Goal: Obtain resource: Download file/media

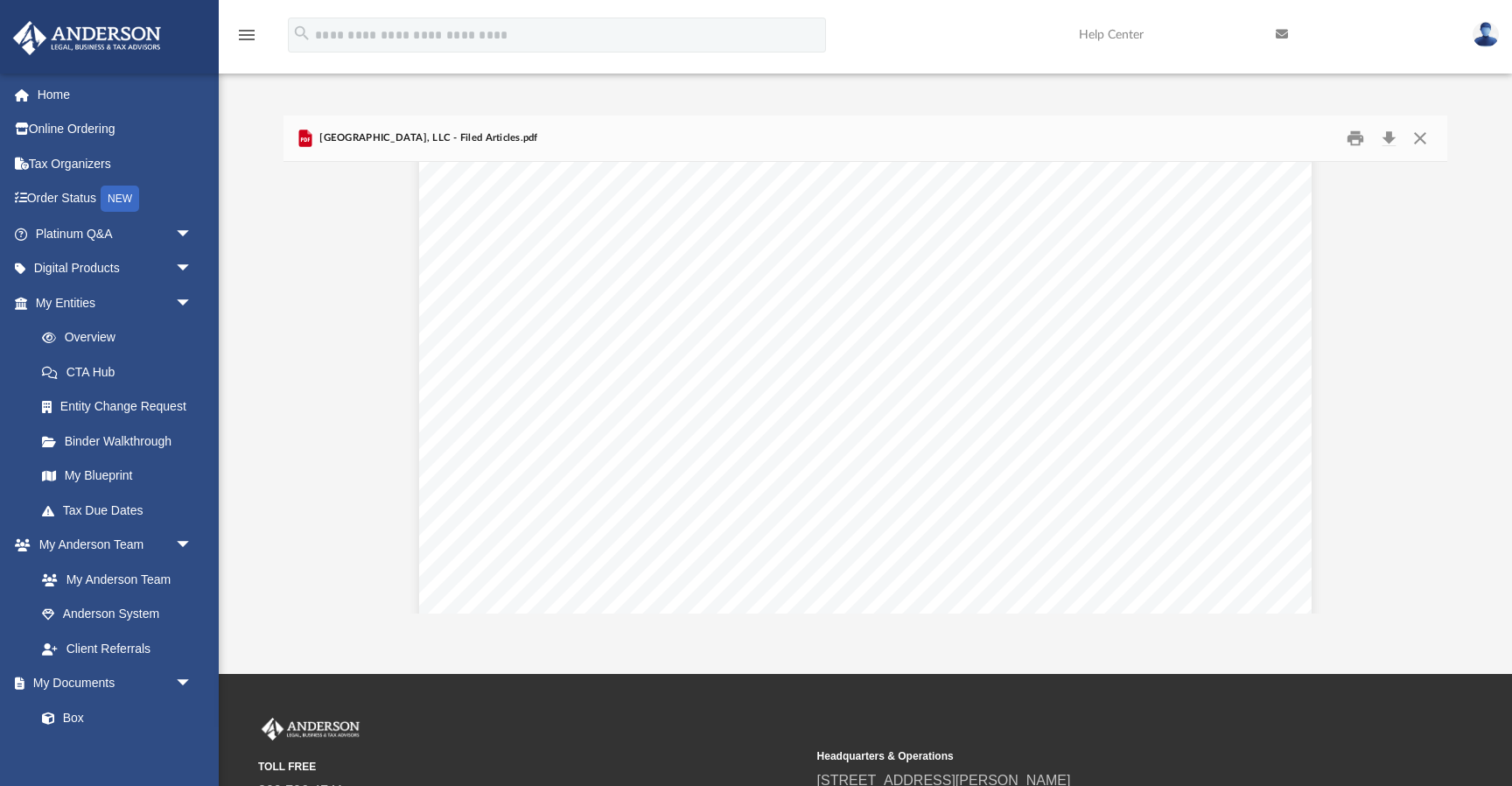
scroll to position [389, 0]
click at [756, 345] on span "for service of process" at bounding box center [718, 338] width 152 height 16
click at [1416, 140] on button "Close" at bounding box center [1421, 138] width 31 height 28
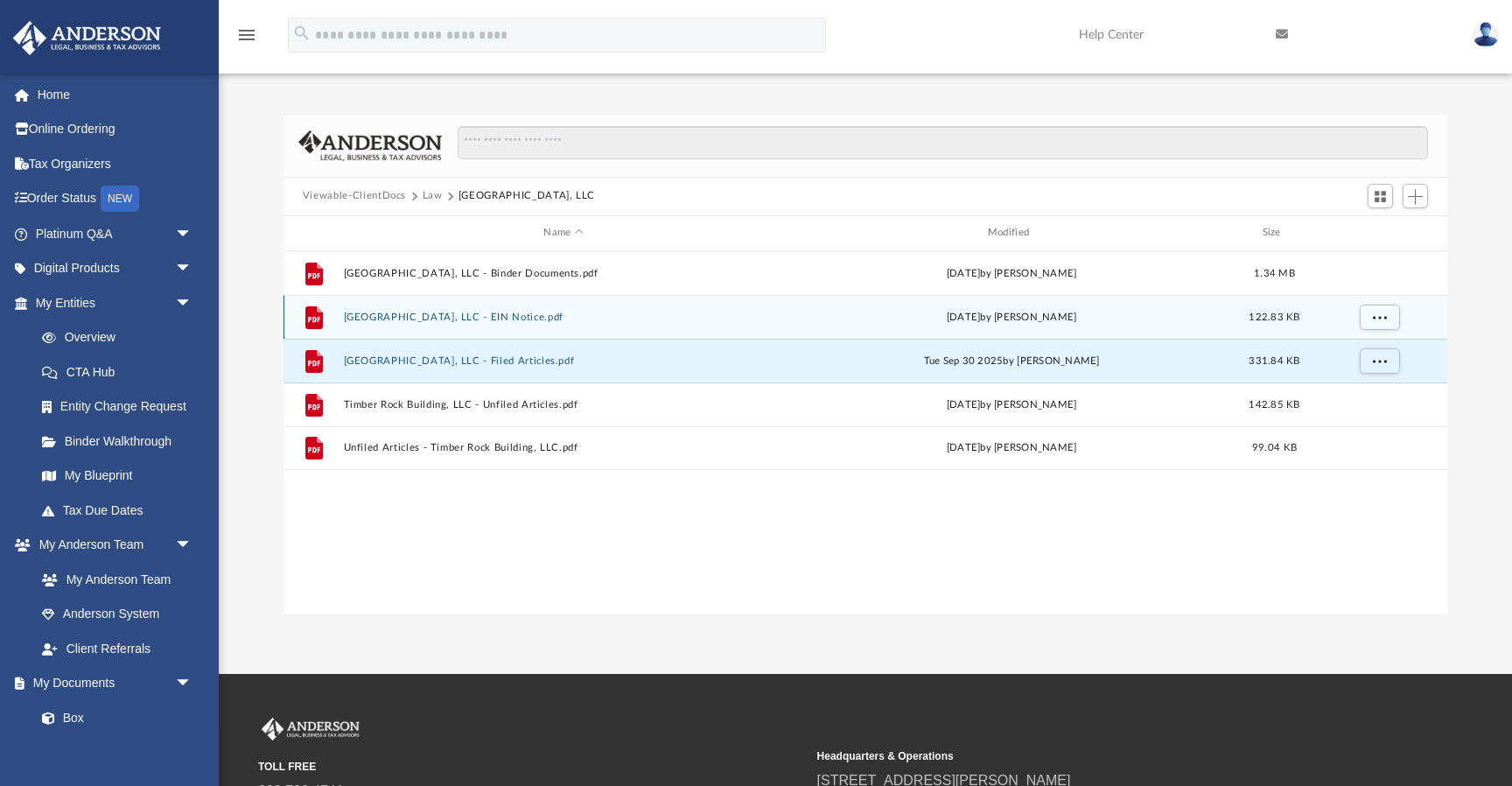
click at [483, 315] on button "Timber Rock Building, LLC - EIN Notice.pdf" at bounding box center [563, 318] width 440 height 12
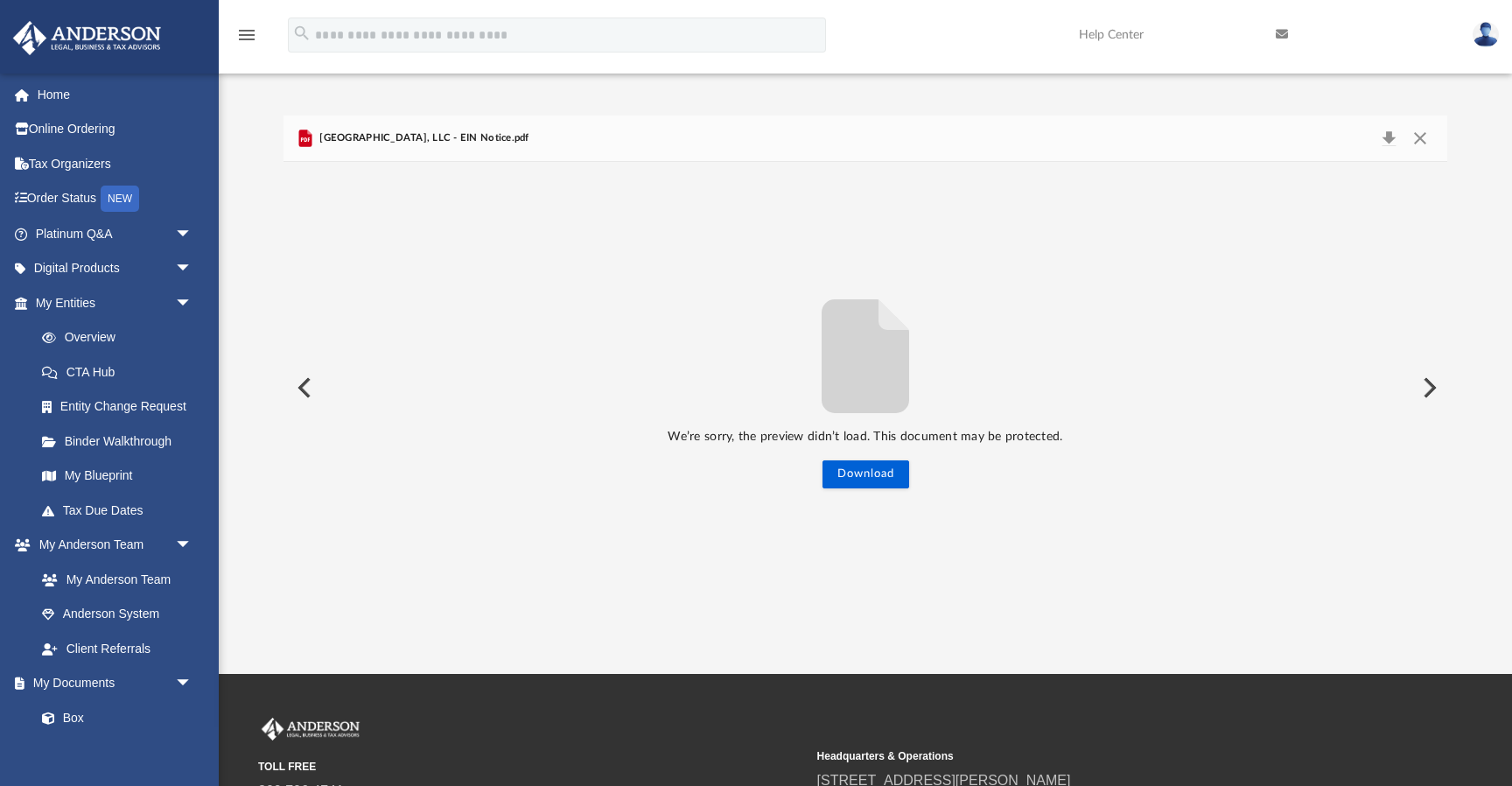
click at [471, 148] on div "Timber Rock Building, LLC - EIN Notice.pdf" at bounding box center [412, 138] width 234 height 21
click at [470, 135] on span "Timber Rock Building, LLC - EIN Notice.pdf" at bounding box center [422, 139] width 213 height 16
click at [877, 462] on button "Download" at bounding box center [866, 474] width 87 height 28
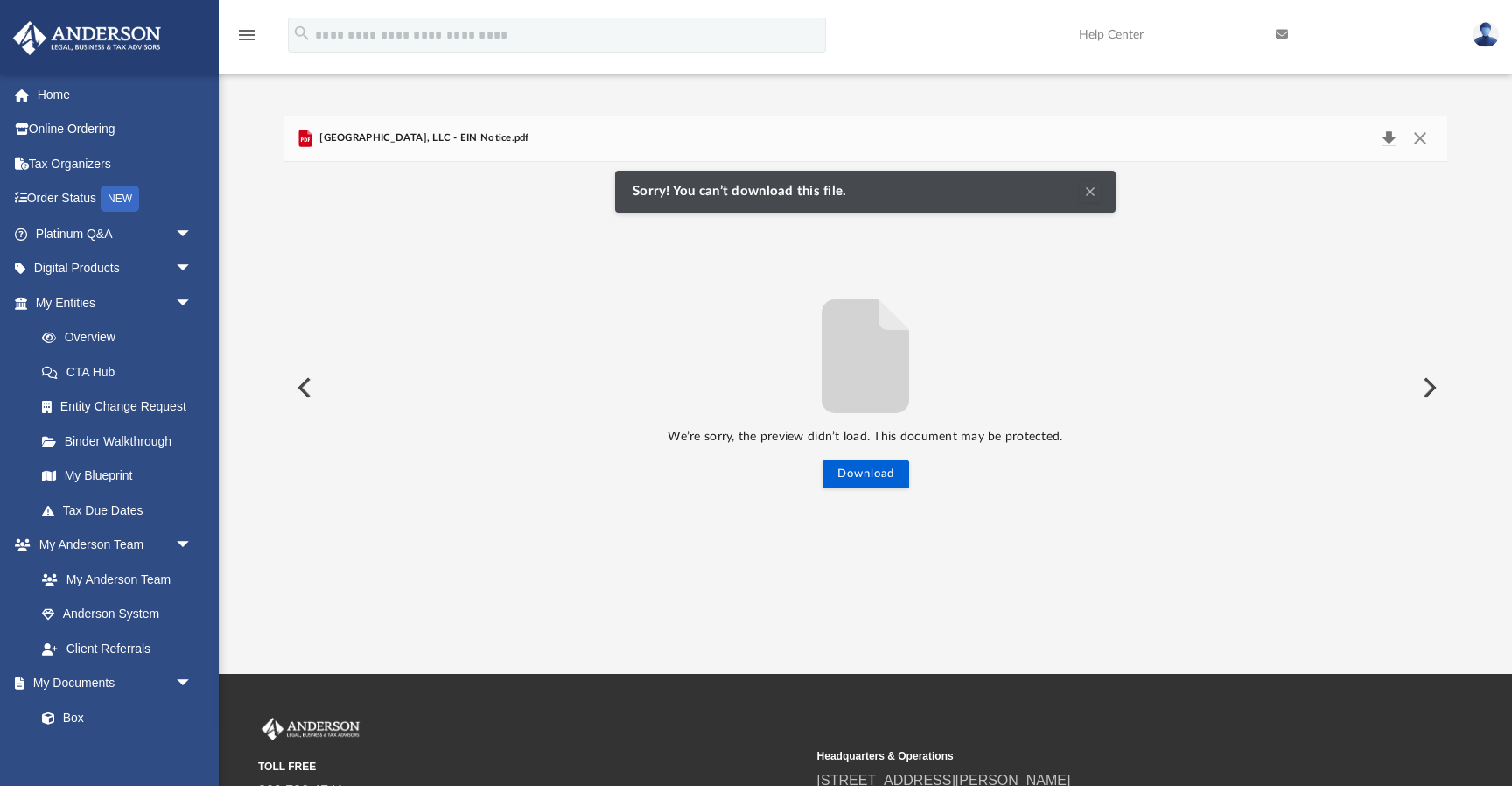
click at [1384, 137] on button "Download" at bounding box center [1389, 138] width 31 height 25
click at [1428, 139] on button "Close" at bounding box center [1421, 138] width 31 height 25
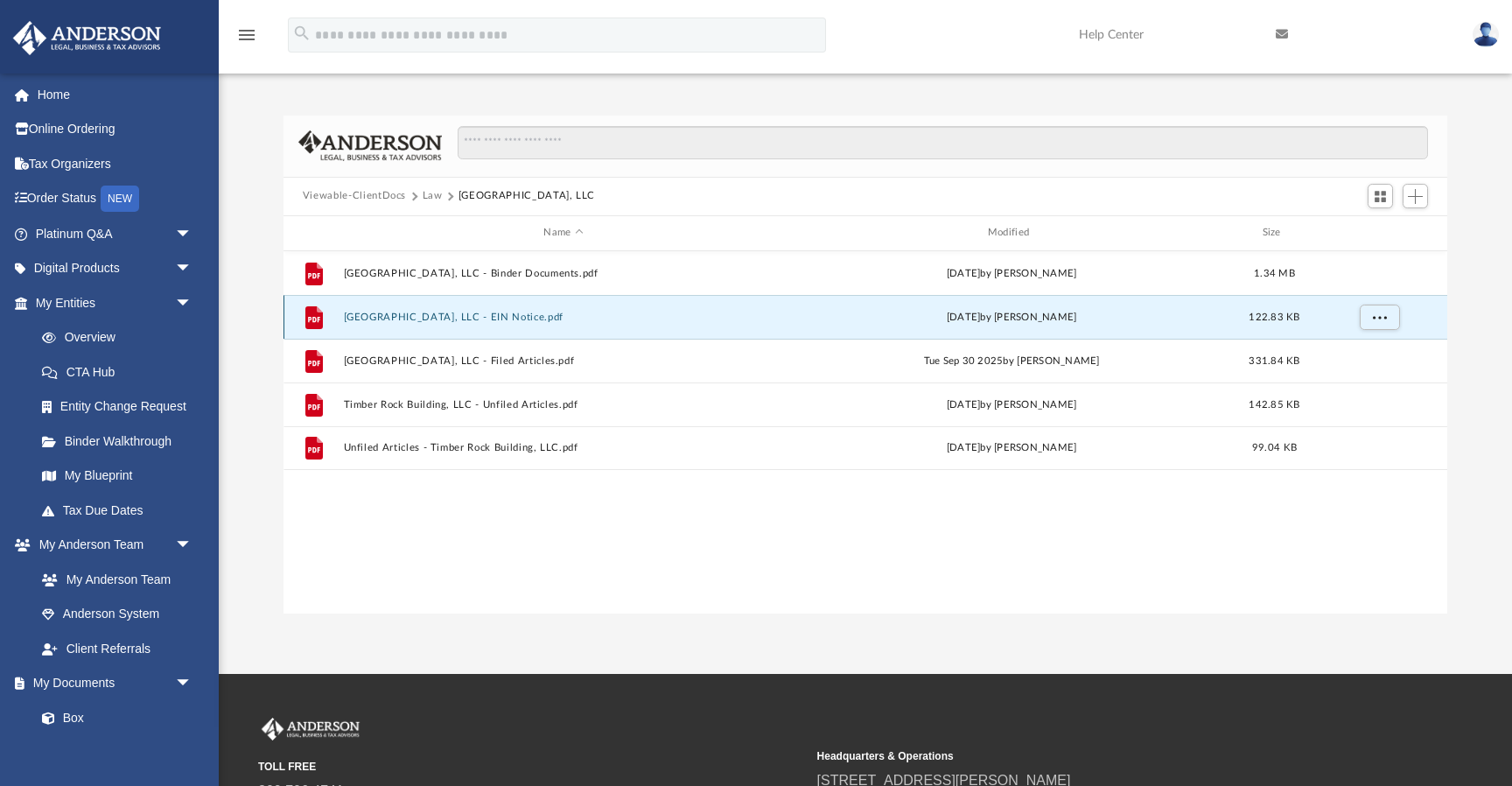
click at [495, 319] on button "[GEOGRAPHIC_DATA], LLC - EIN Notice.pdf" at bounding box center [563, 318] width 440 height 12
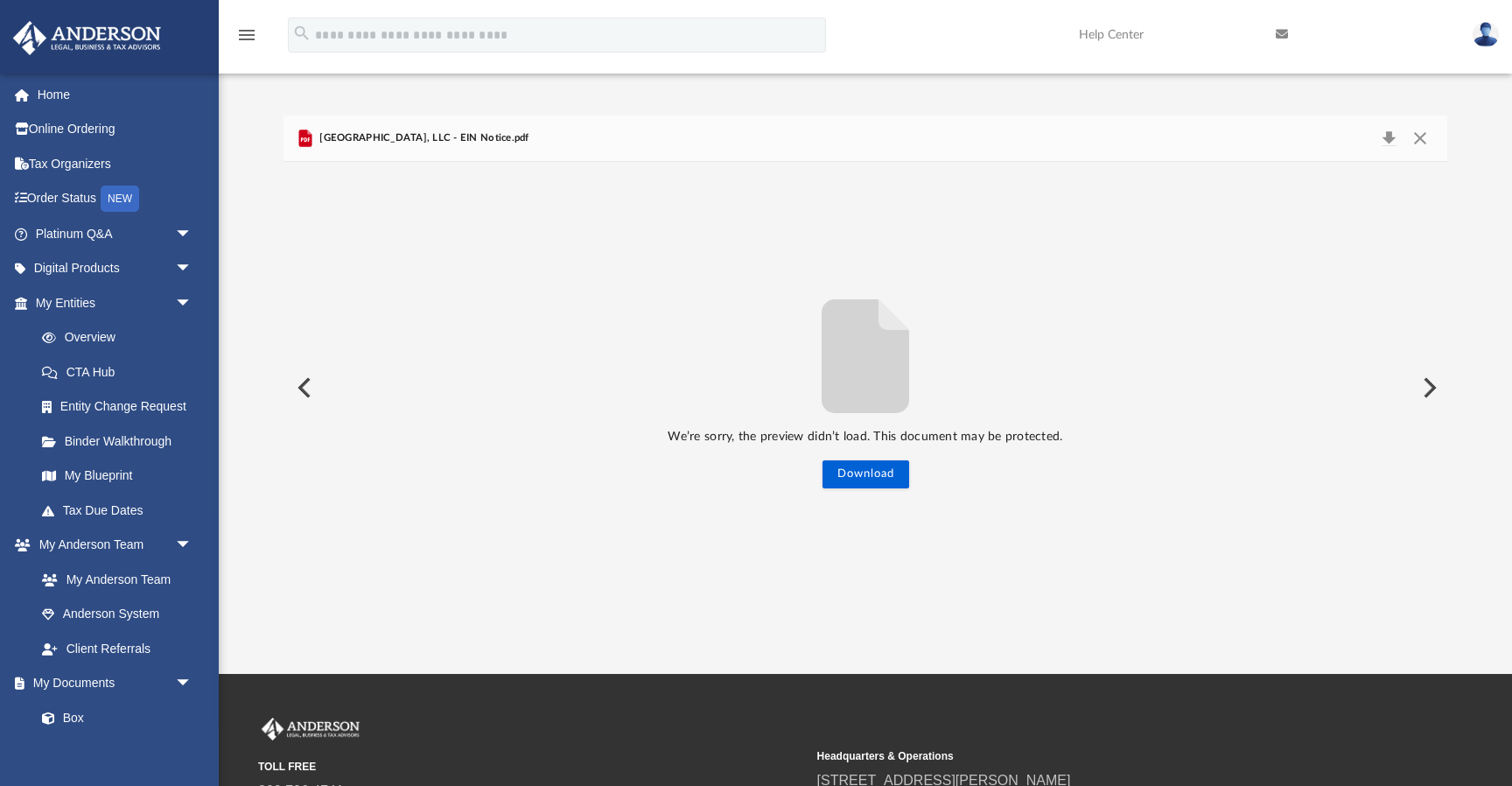
click at [884, 403] on icon "File preview" at bounding box center [865, 356] width 88 height 114
click at [1419, 393] on button "Preview" at bounding box center [1427, 388] width 38 height 49
click at [1419, 137] on button "Close" at bounding box center [1421, 138] width 31 height 25
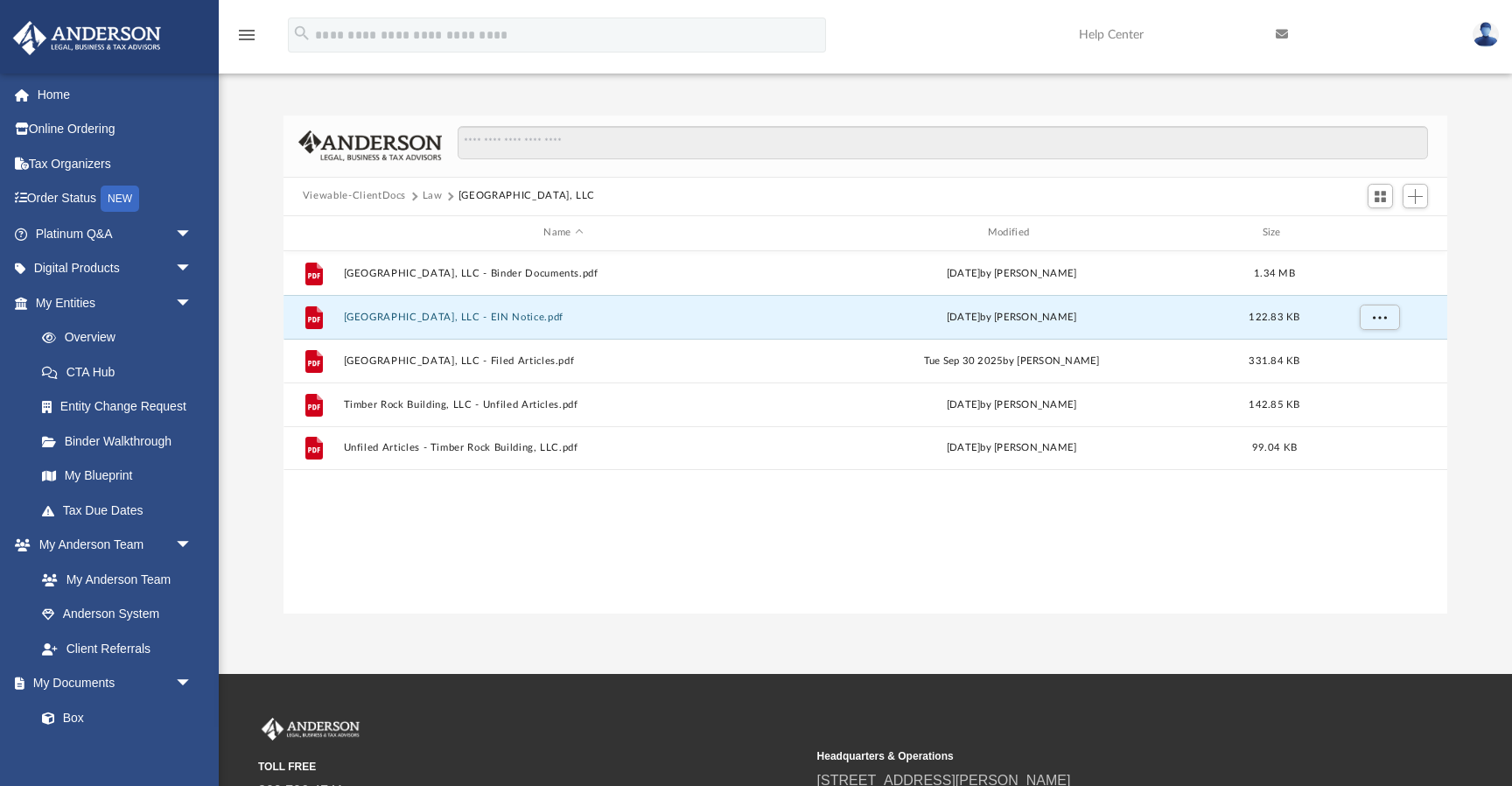
click at [382, 198] on button "Viewable-ClientDocs" at bounding box center [354, 196] width 103 height 16
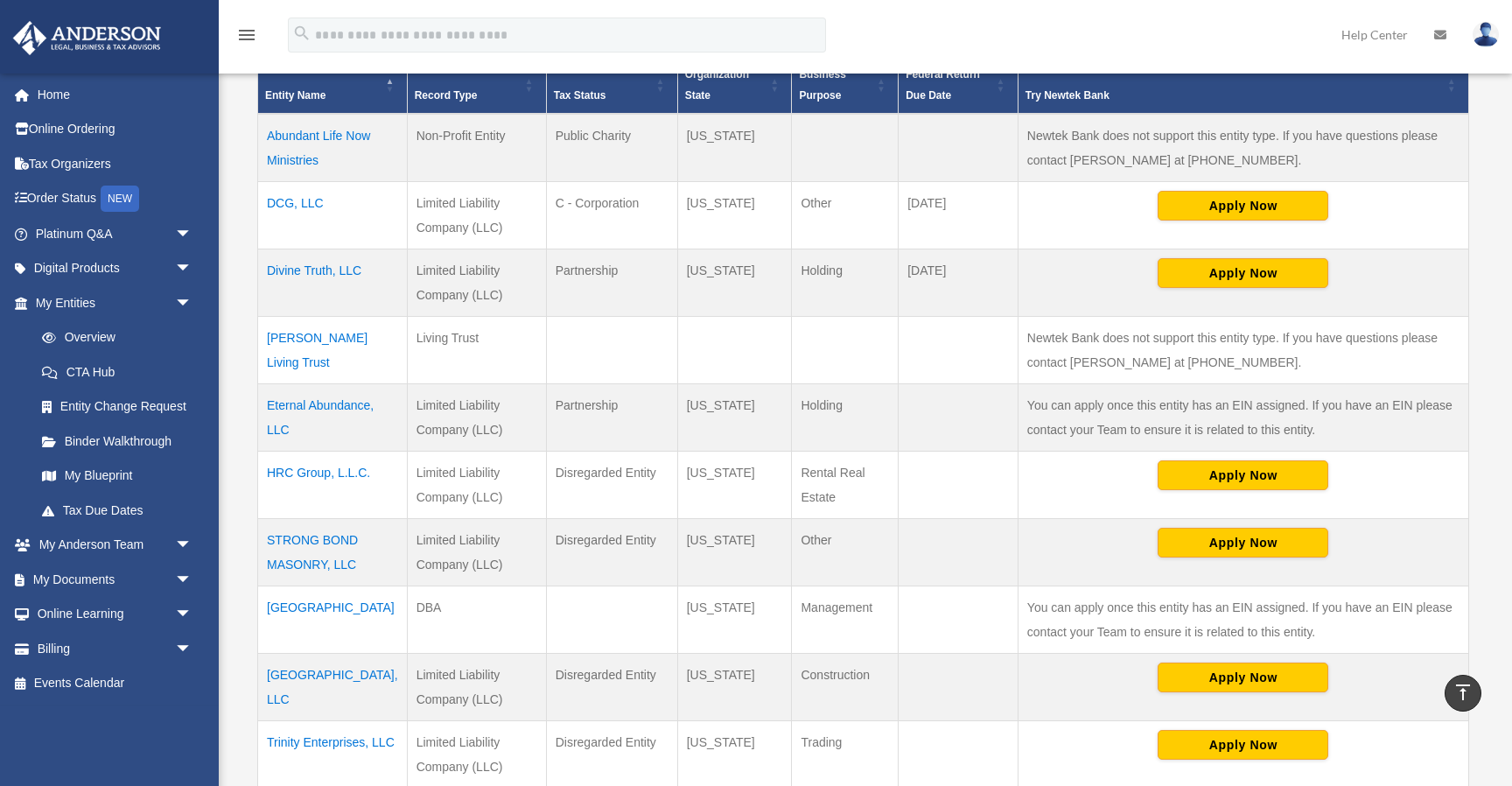
scroll to position [385, 0]
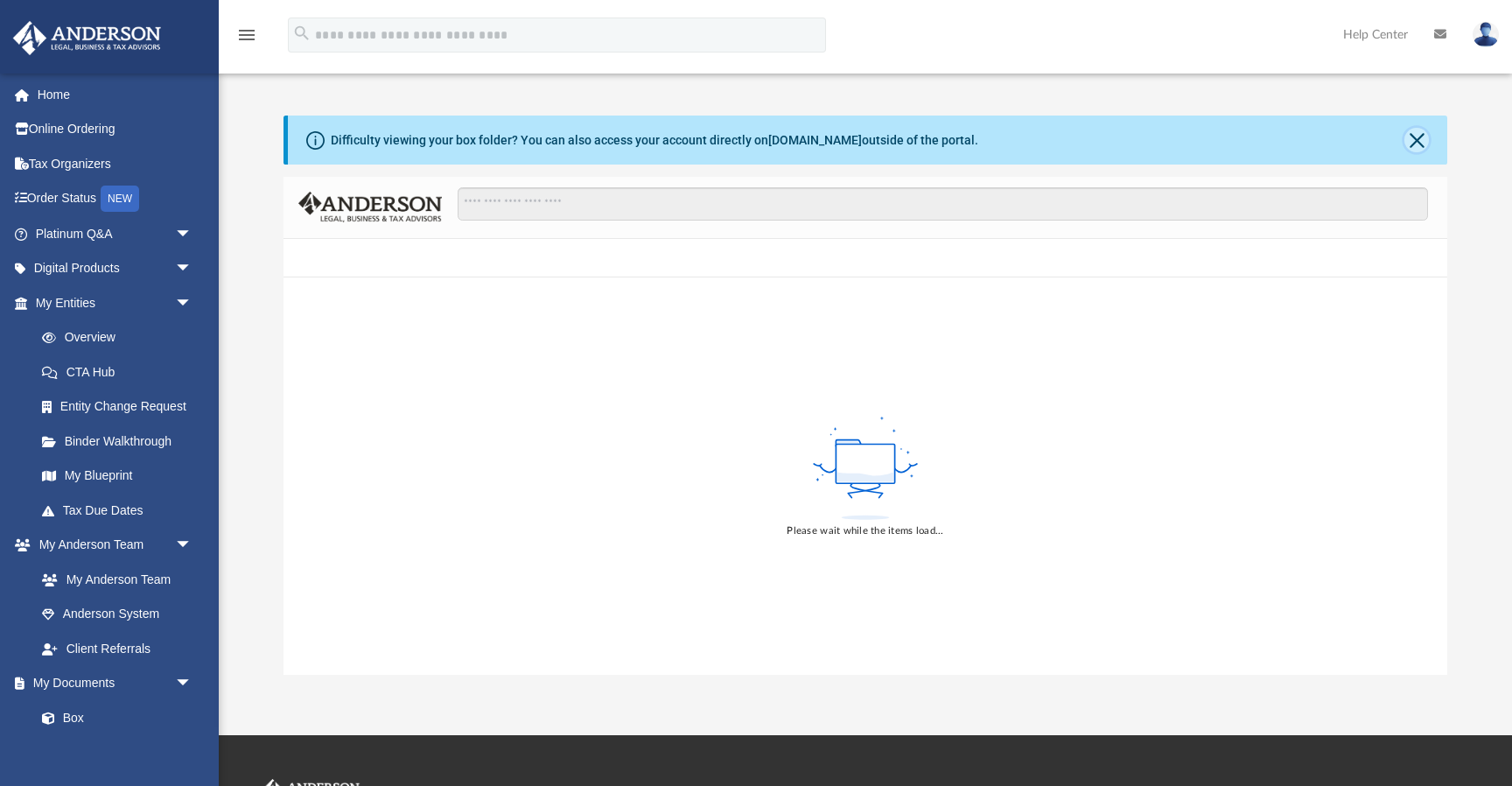
click at [1423, 139] on button "Close" at bounding box center [1417, 140] width 25 height 25
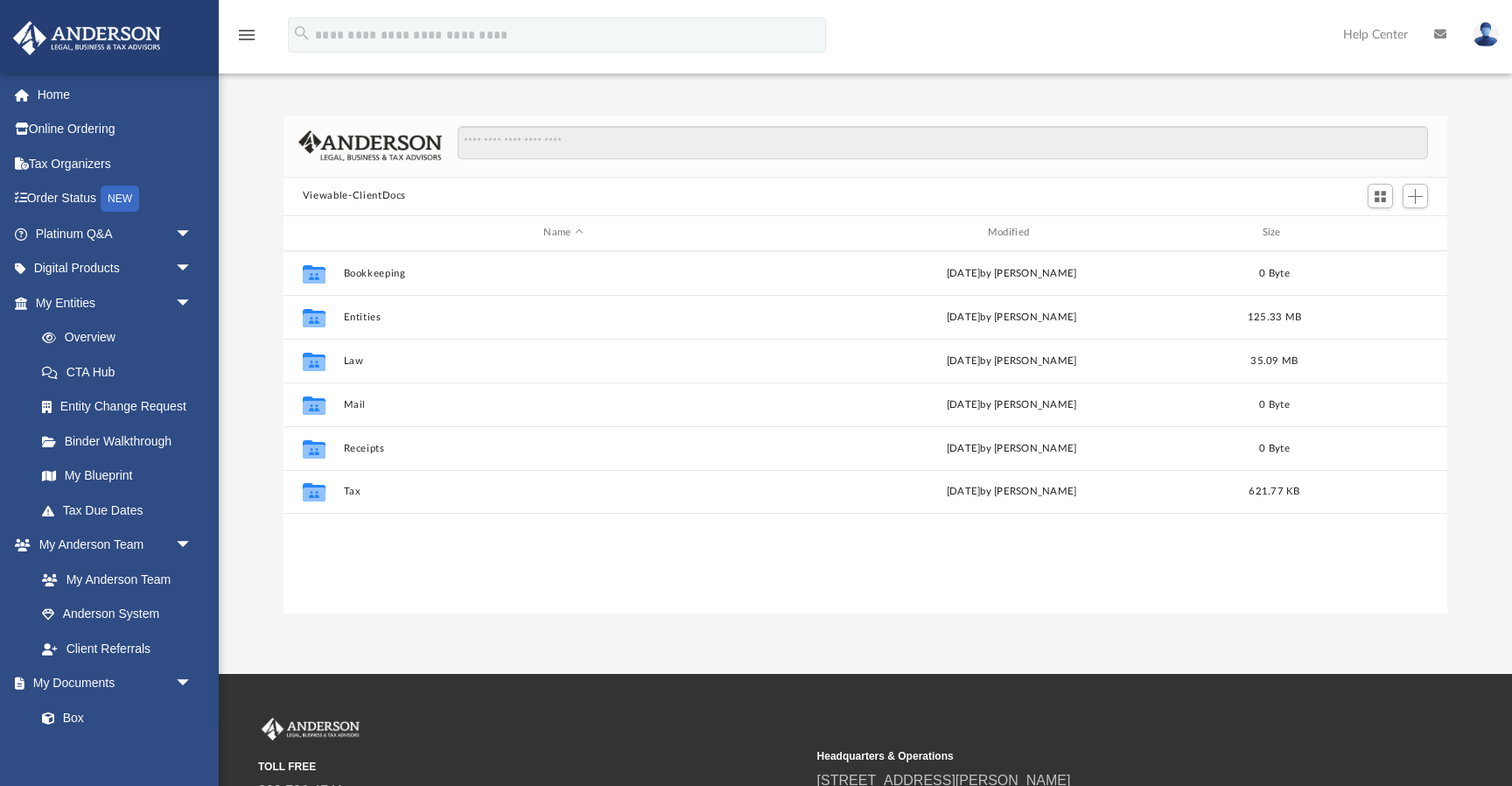
scroll to position [397, 1164]
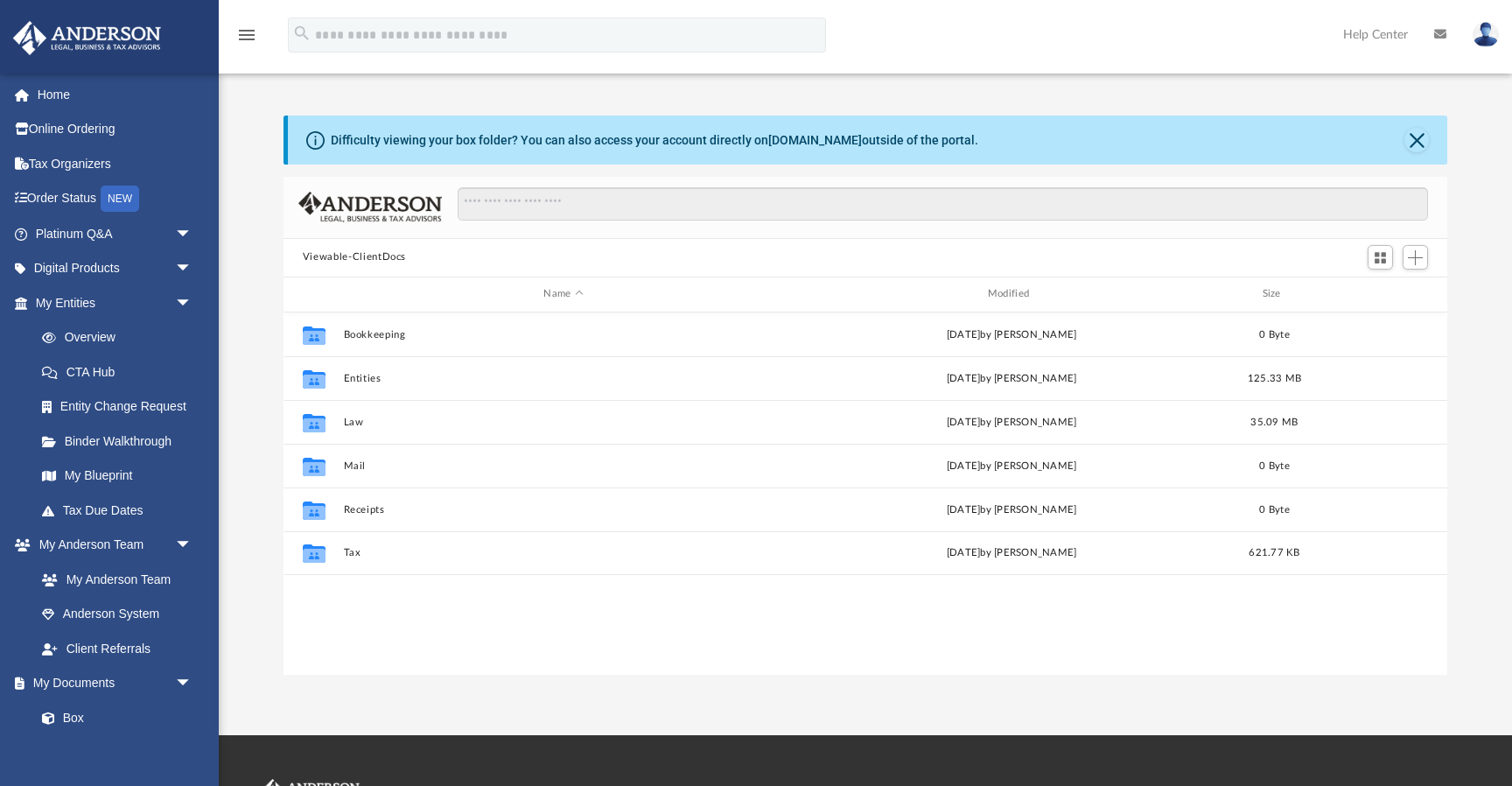
scroll to position [397, 1164]
click at [1414, 144] on button "Close" at bounding box center [1417, 140] width 25 height 25
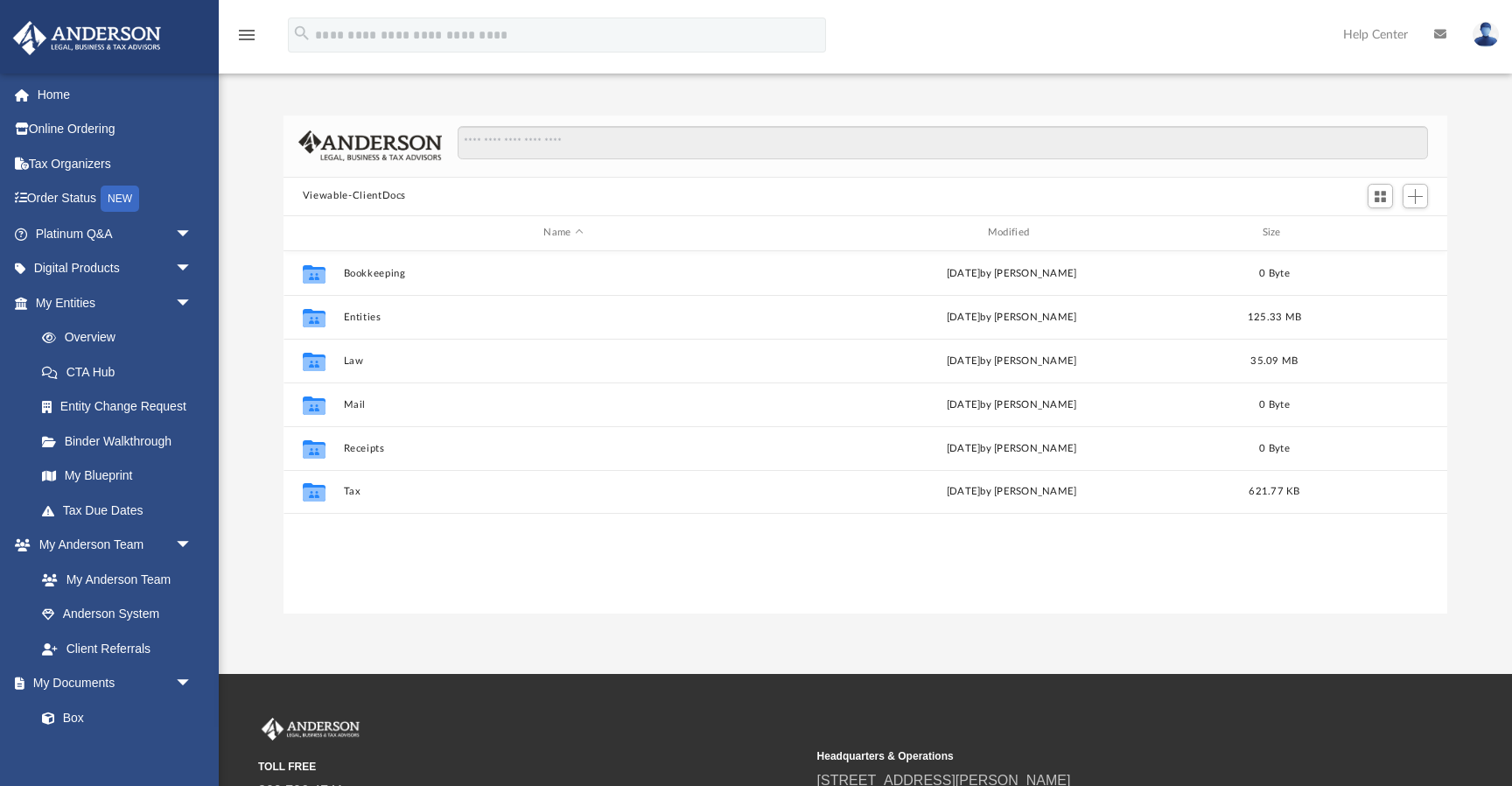
click at [1487, 47] on link at bounding box center [1485, 34] width 52 height 77
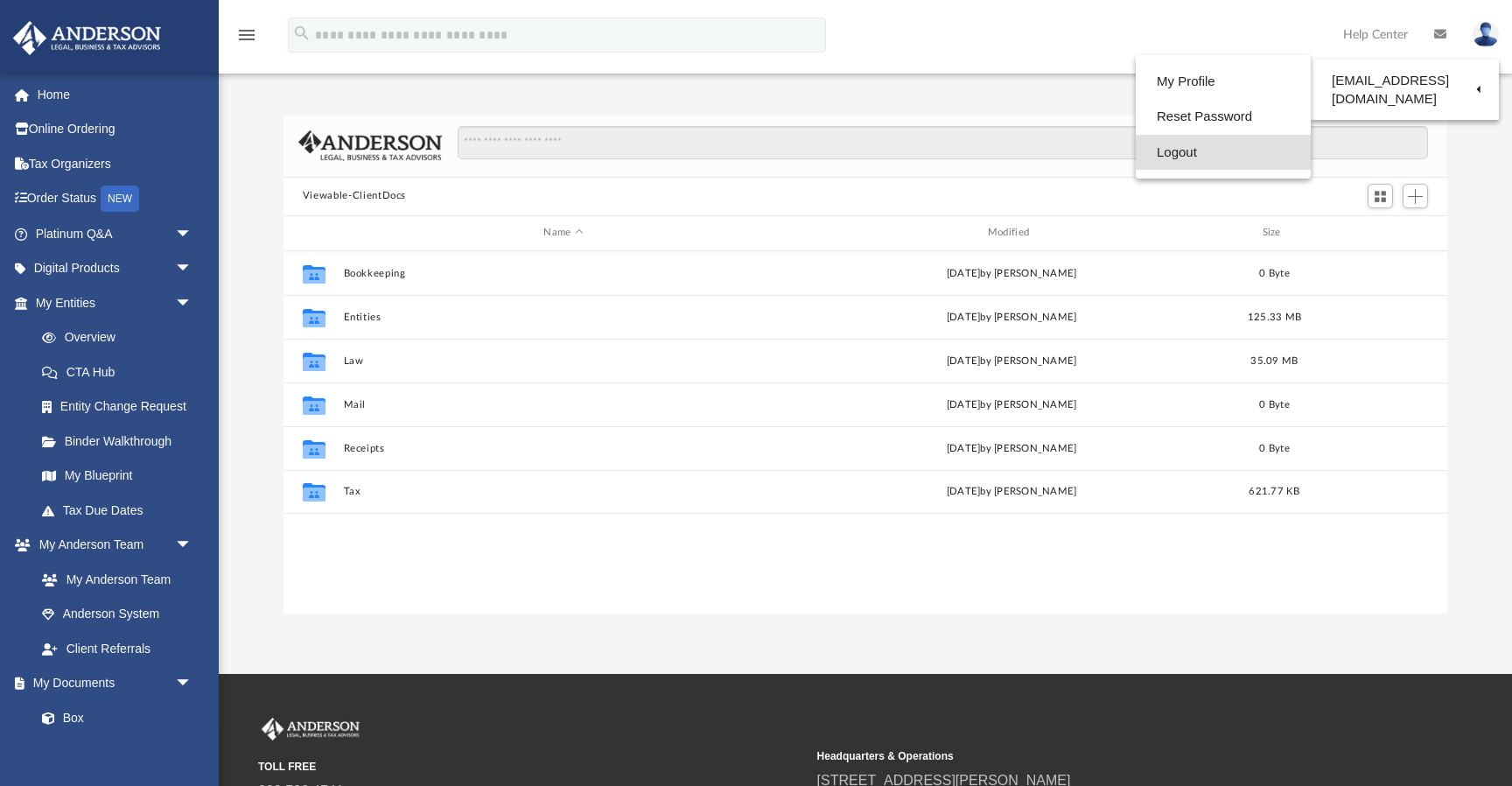
click at [1168, 161] on link "Logout" at bounding box center [1224, 152] width 175 height 35
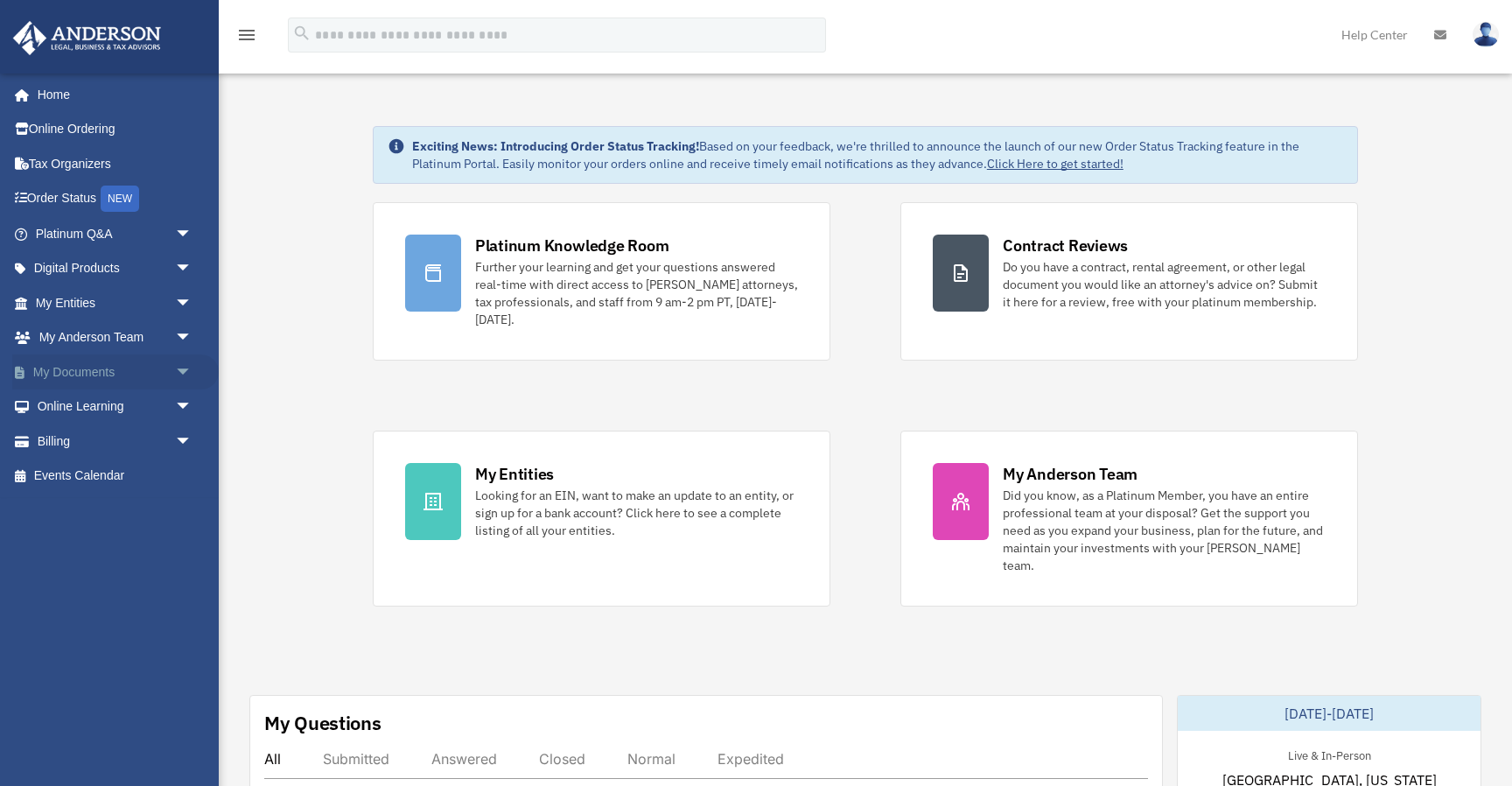
click at [116, 374] on link "My Documents arrow_drop_down" at bounding box center [115, 372] width 207 height 35
click at [180, 372] on span "arrow_drop_down" at bounding box center [193, 372] width 35 height 35
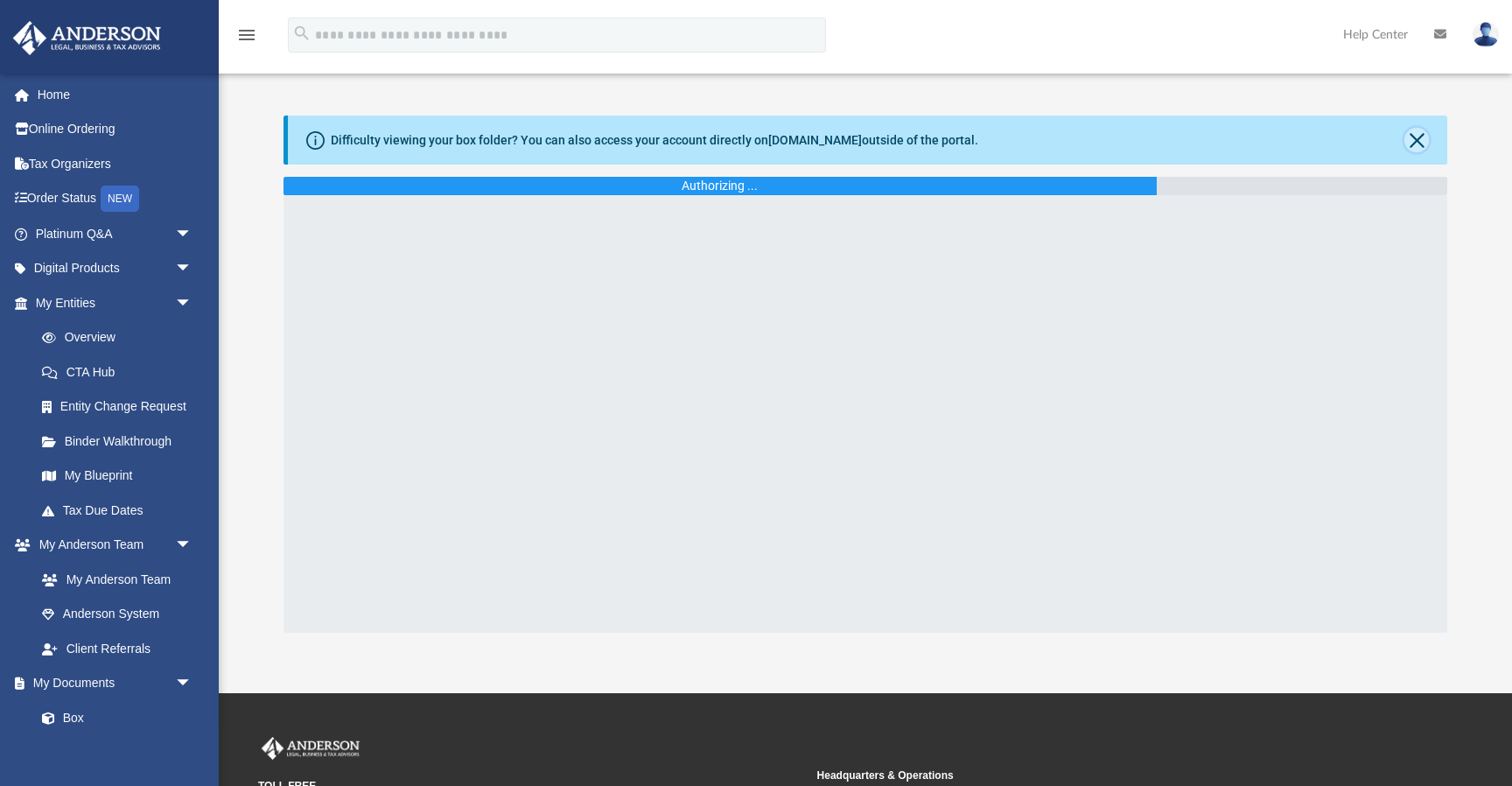
click at [1418, 132] on button "Close" at bounding box center [1417, 140] width 25 height 25
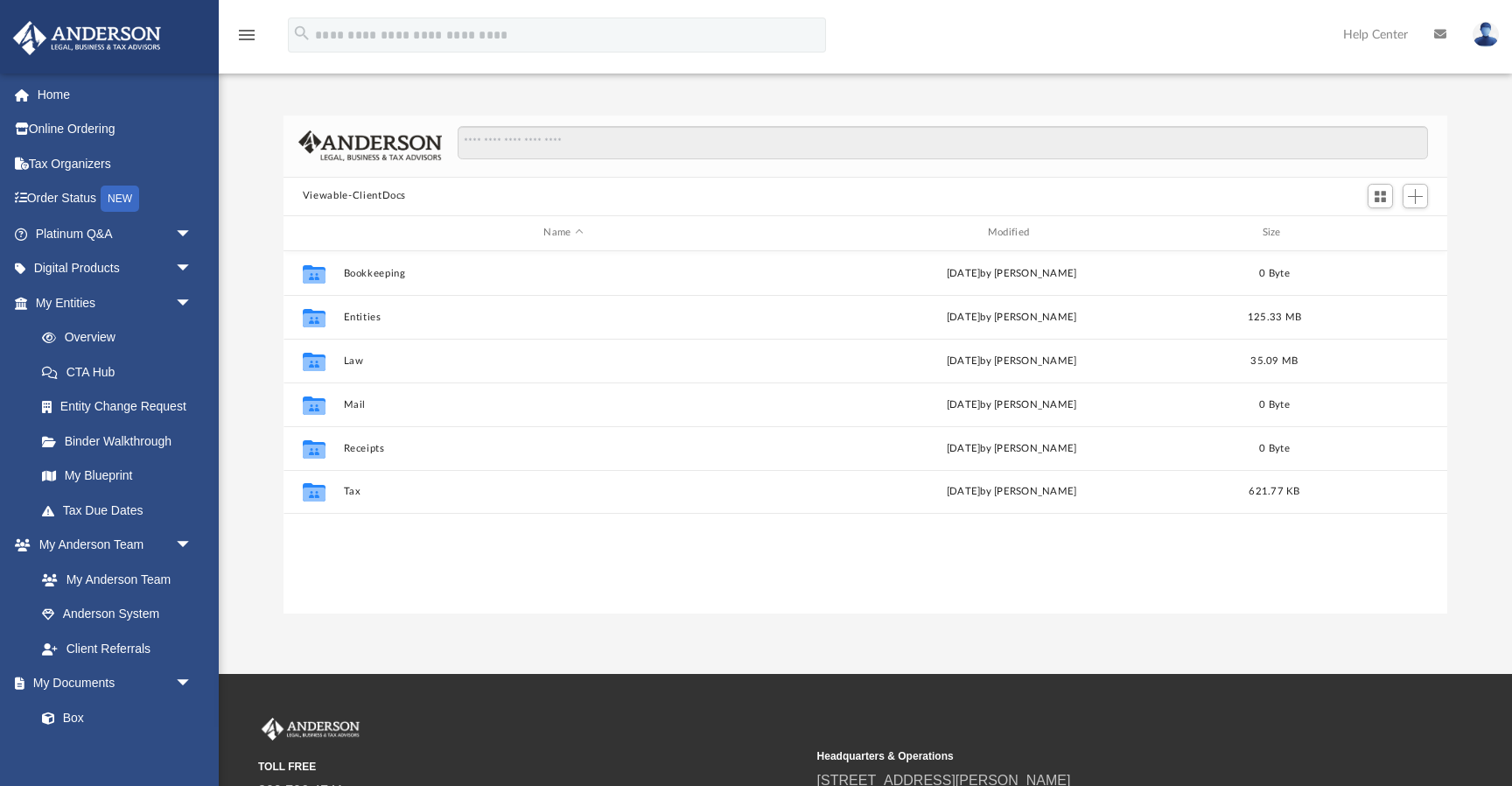
scroll to position [397, 1164]
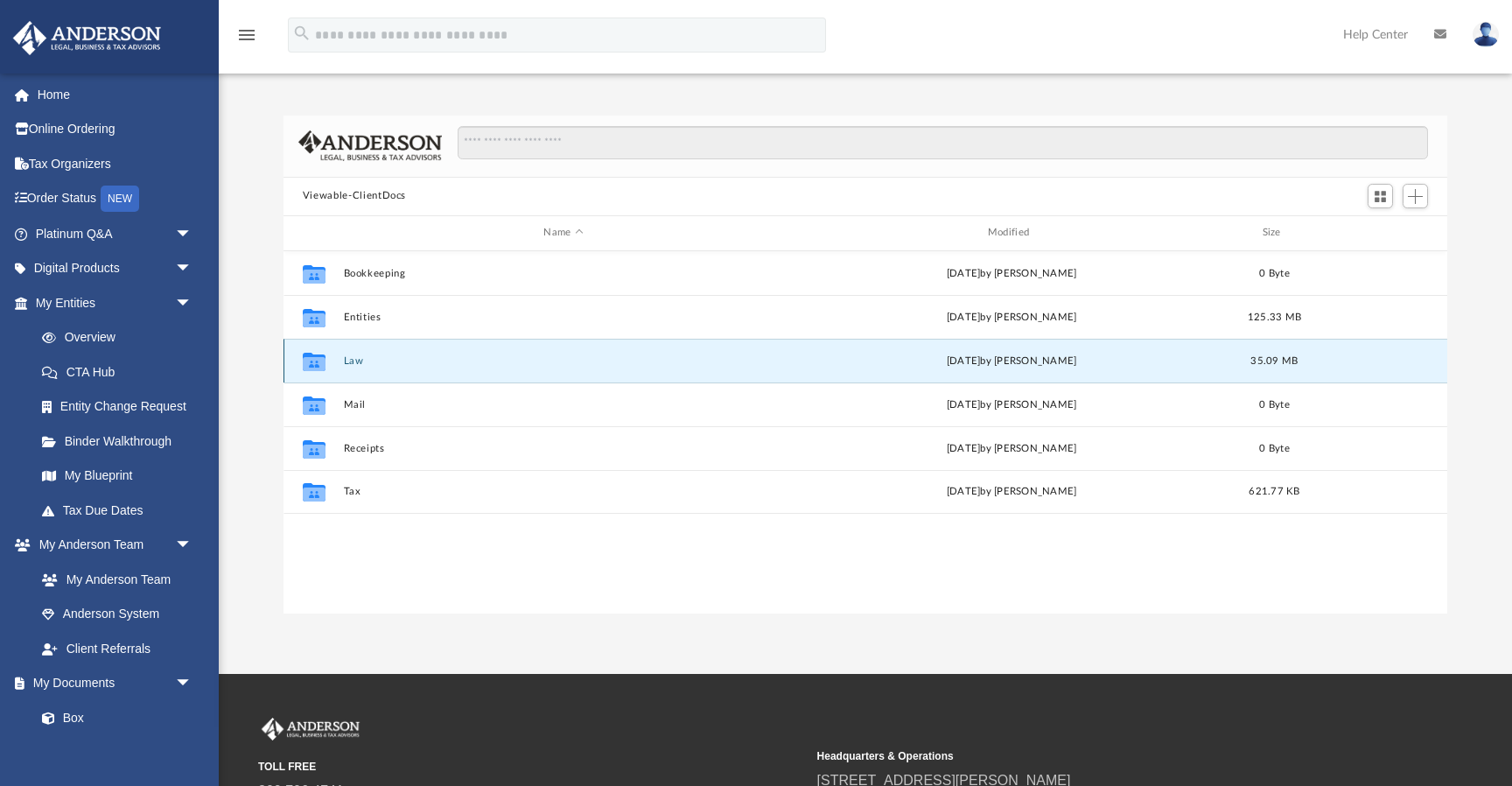
click at [350, 360] on button "Law" at bounding box center [563, 361] width 440 height 12
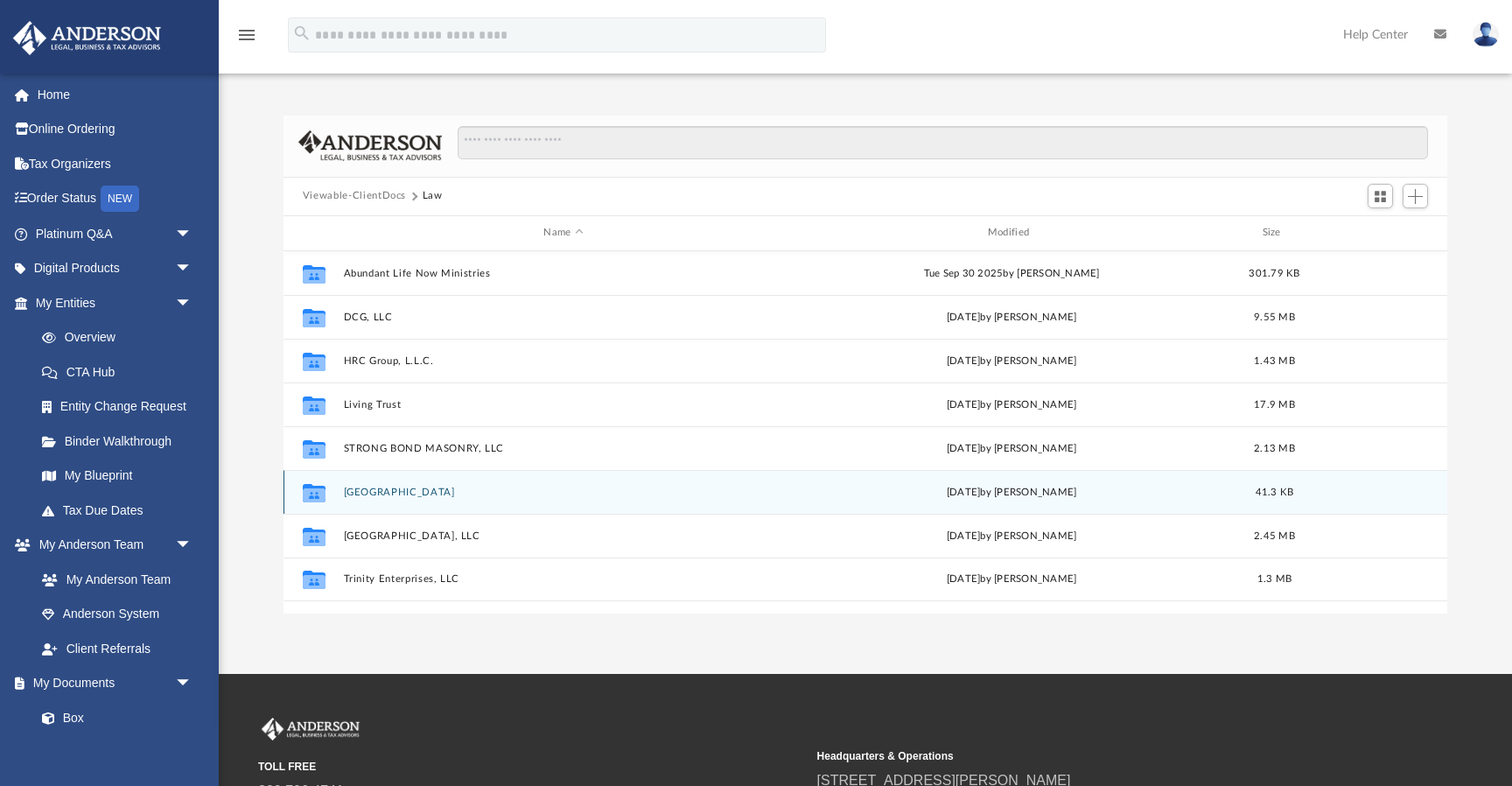
click at [388, 494] on button "[GEOGRAPHIC_DATA]" at bounding box center [563, 493] width 440 height 12
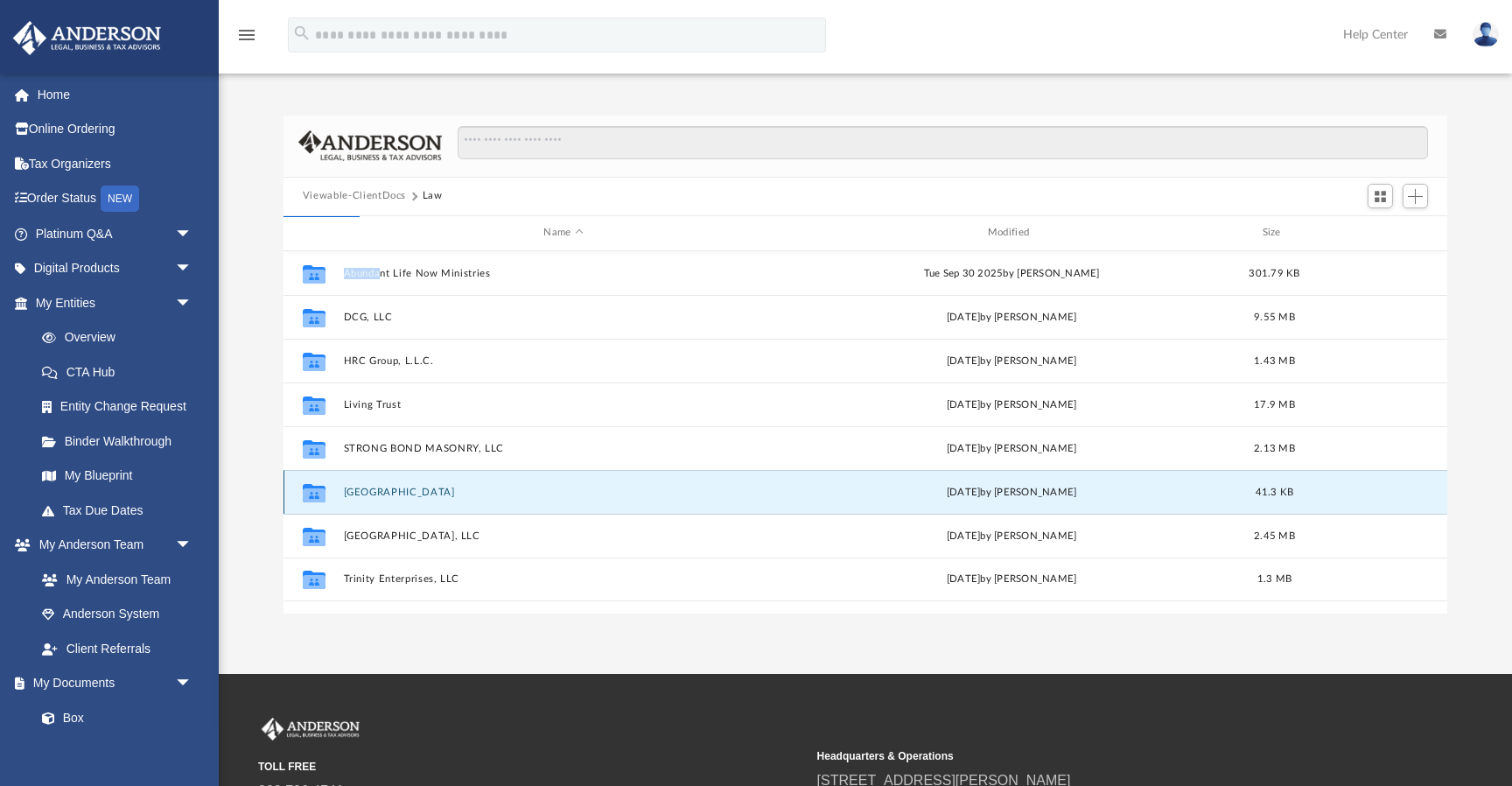
click at [388, 494] on div "Collaborated Folder Abundant Life Now Ministries [DATE] by [PERSON_NAME] 301.79…" at bounding box center [865, 432] width 1164 height 363
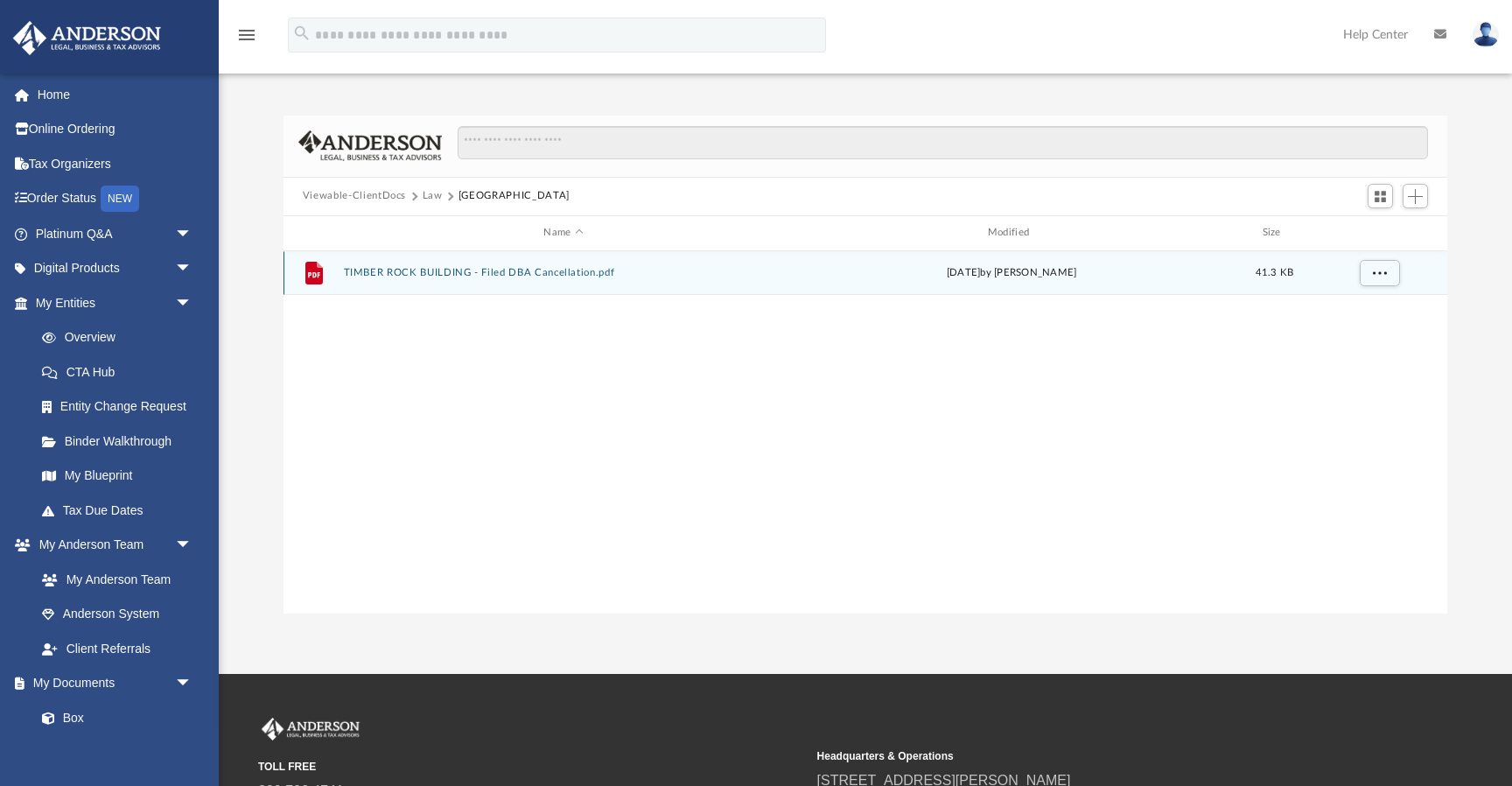
click at [480, 279] on div "File TIMBER ROCK BUILDING - Filed DBA Cancellation.pdf [DATE] by [PERSON_NAME] …" at bounding box center [865, 272] width 1164 height 43
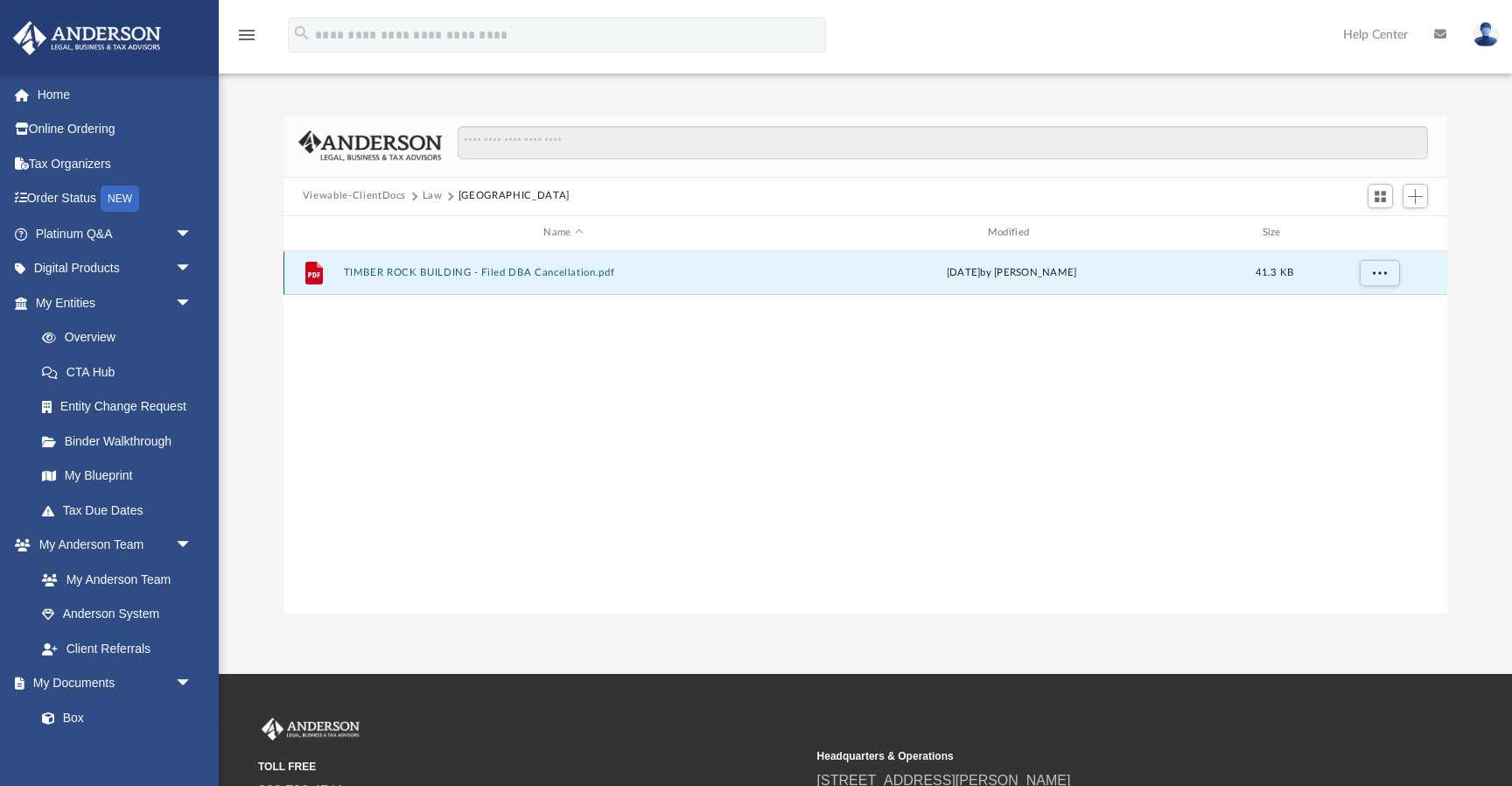
click at [481, 269] on button "TIMBER ROCK BUILDING - Filed DBA Cancellation.pdf" at bounding box center [563, 272] width 440 height 12
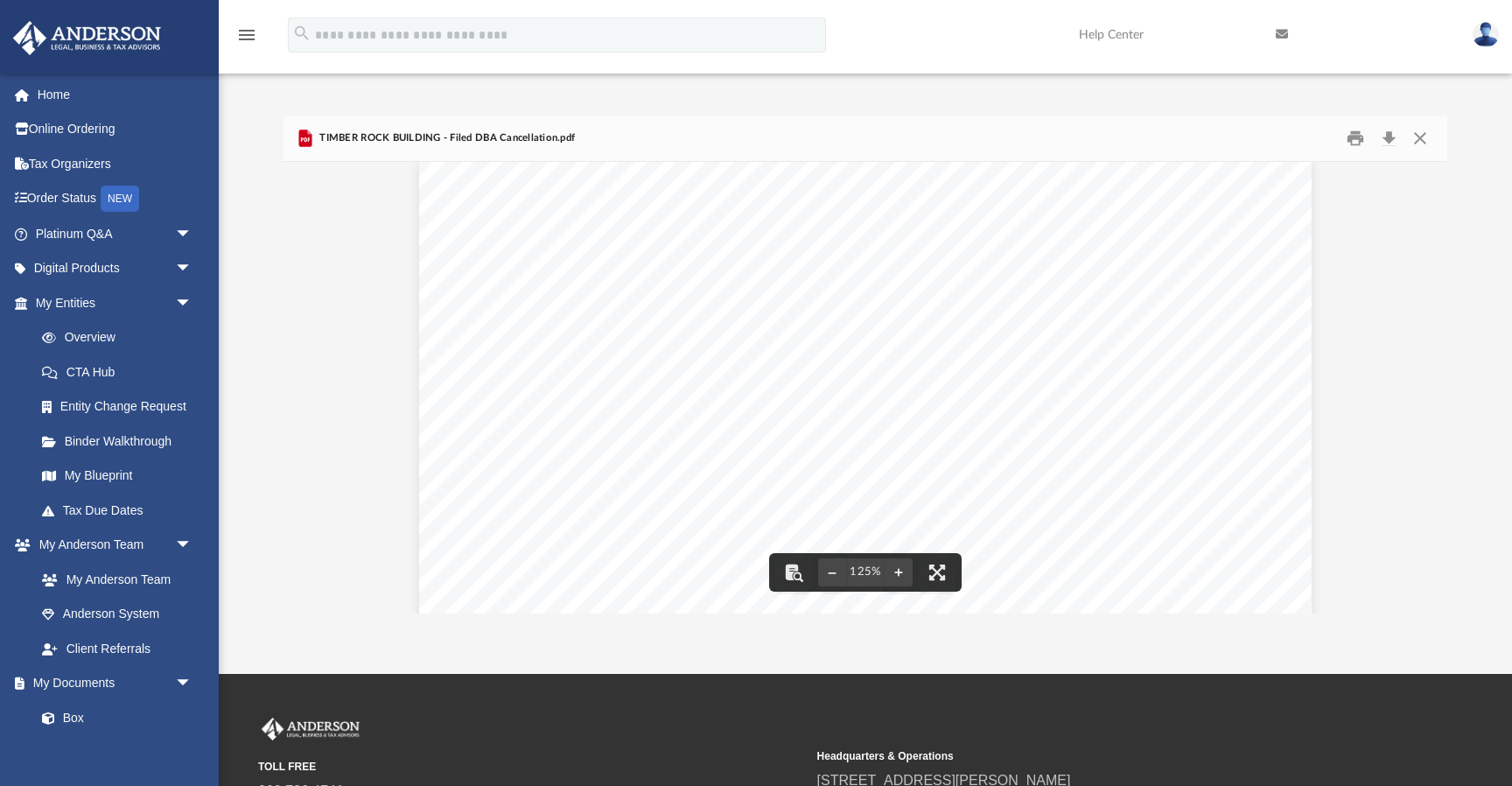
scroll to position [0, 0]
click at [1423, 139] on button "Close" at bounding box center [1421, 138] width 31 height 28
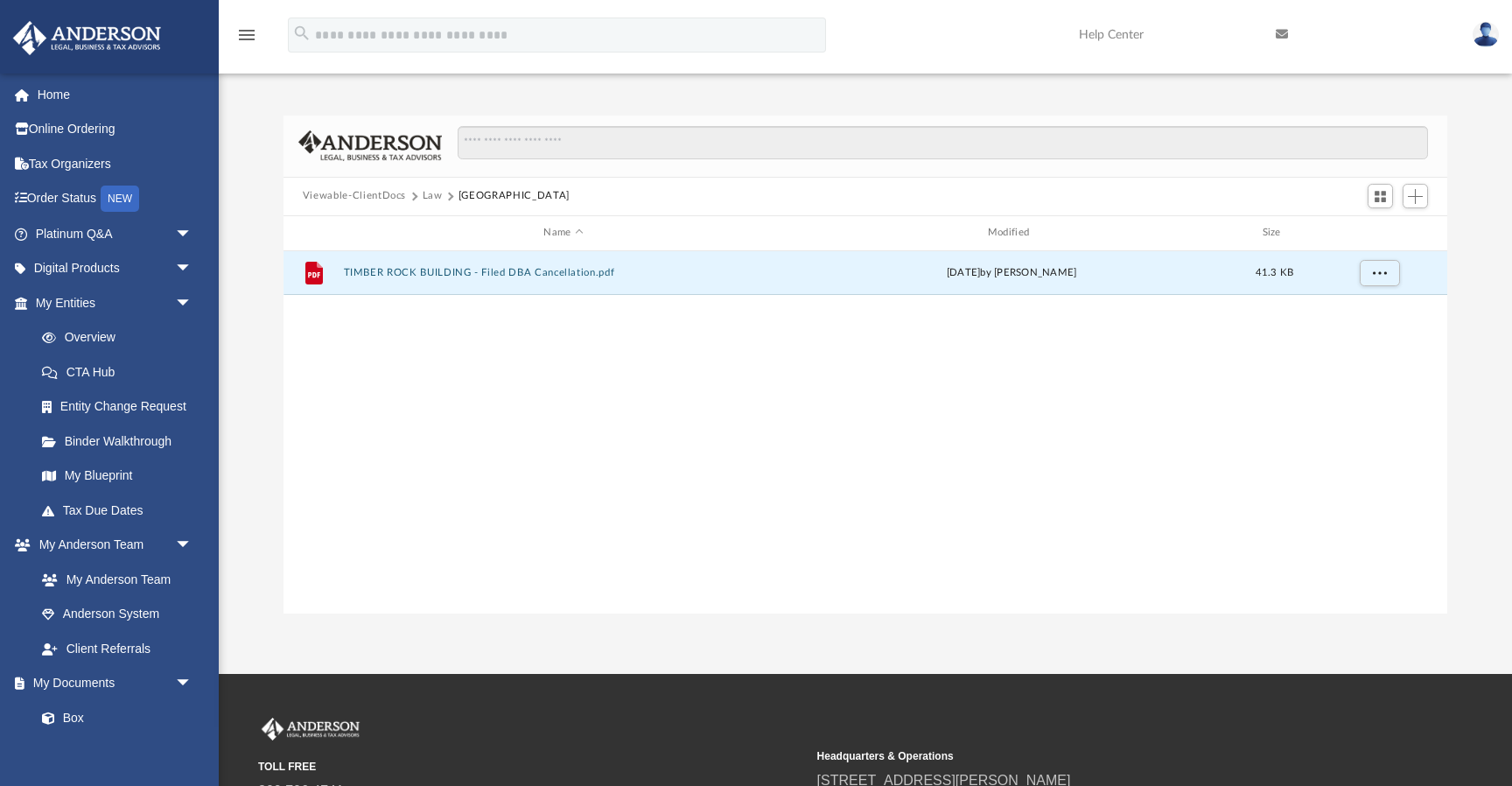
click at [433, 194] on button "Law" at bounding box center [433, 196] width 20 height 16
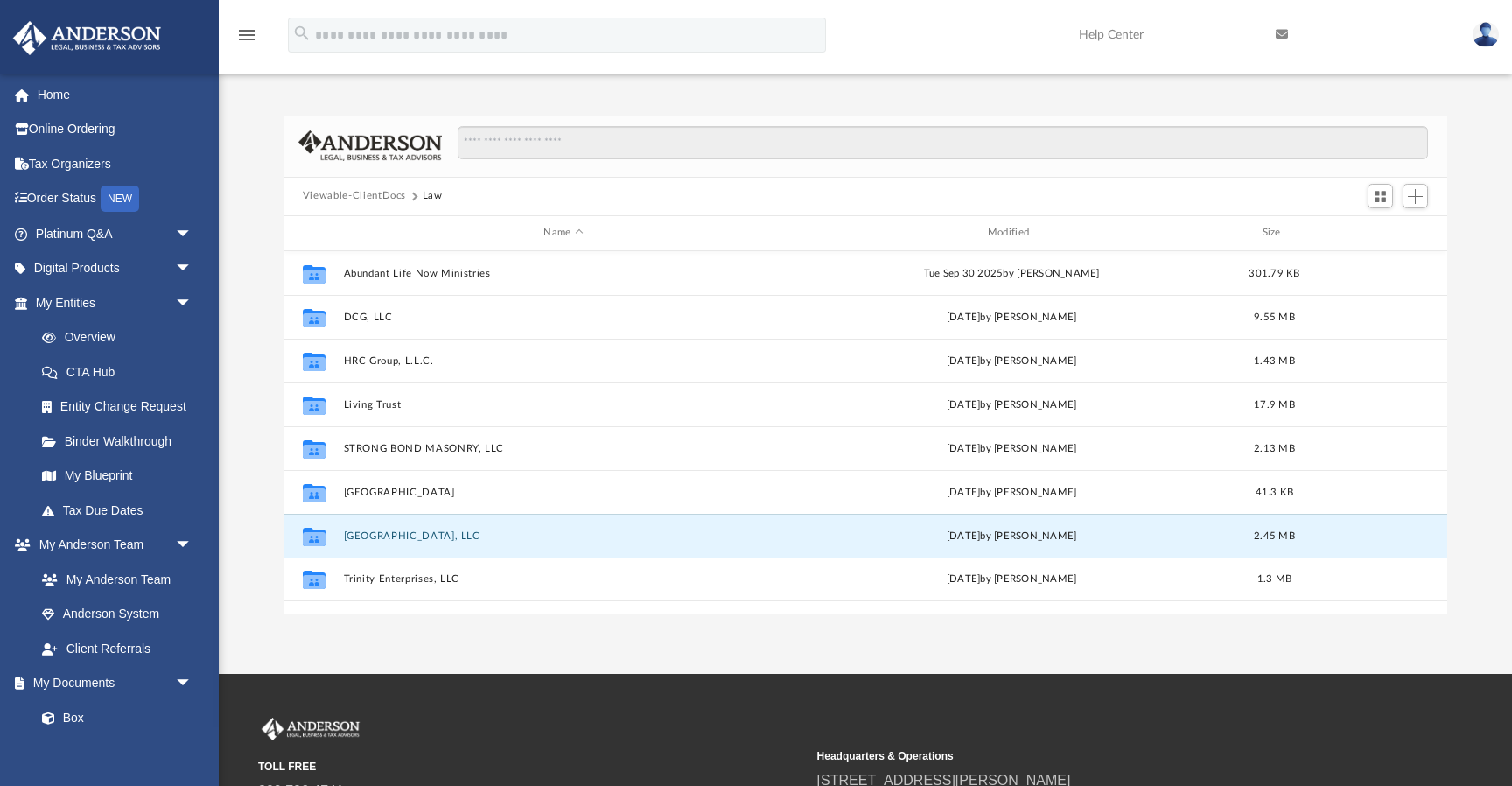
click at [386, 534] on button "[GEOGRAPHIC_DATA], LLC" at bounding box center [563, 536] width 440 height 12
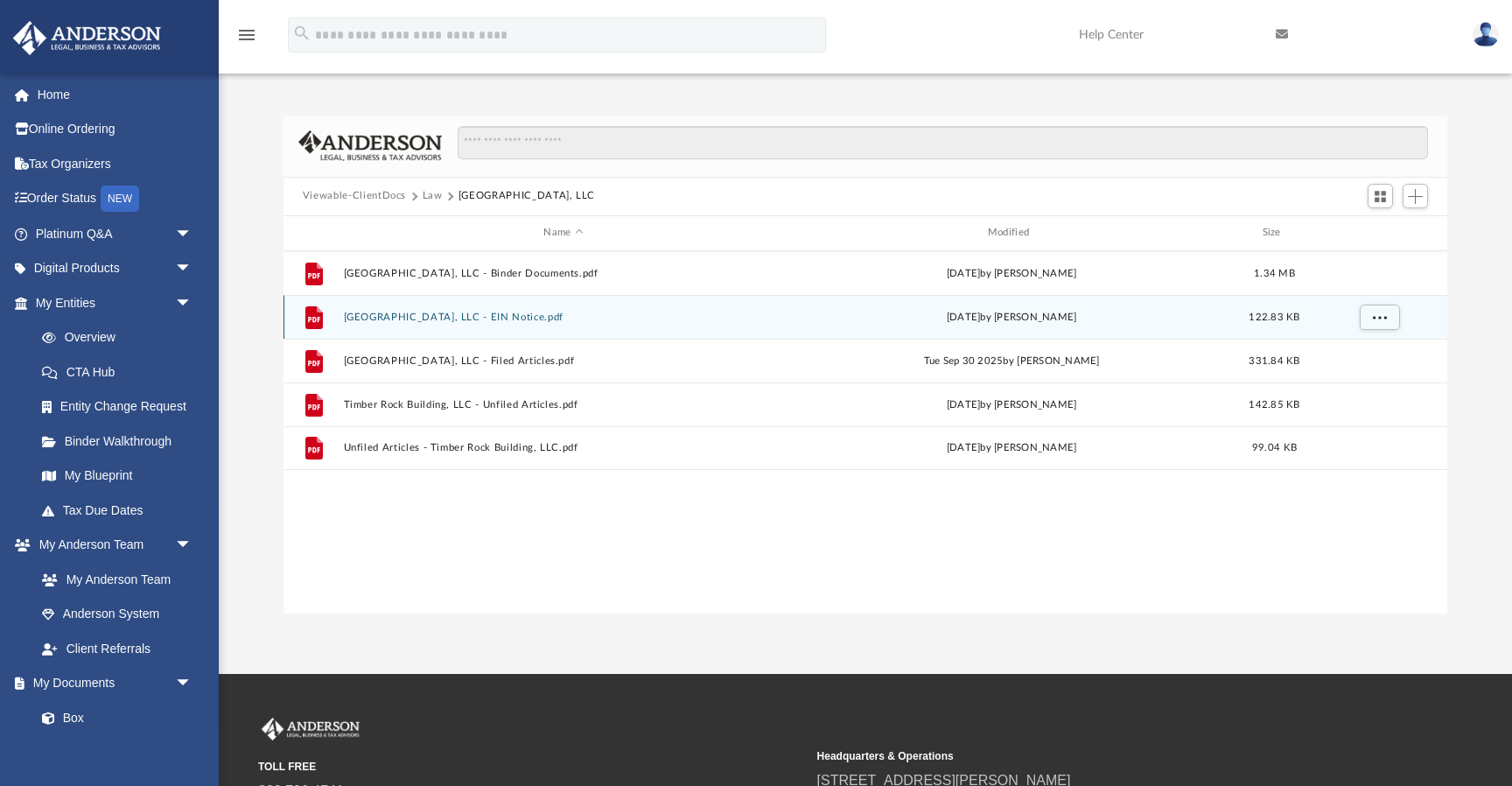
click at [512, 315] on button "[GEOGRAPHIC_DATA], LLC - EIN Notice.pdf" at bounding box center [563, 318] width 440 height 12
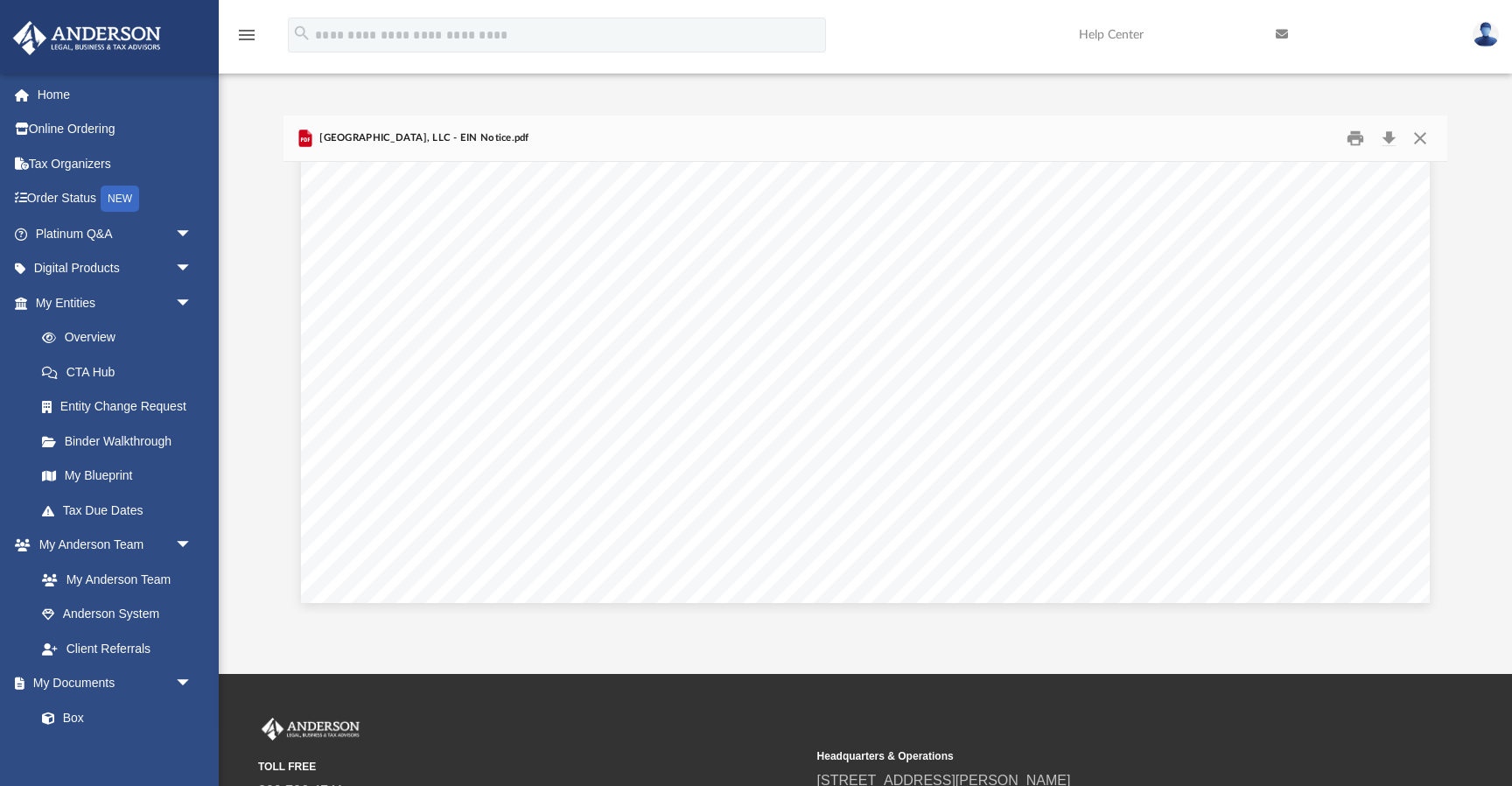
scroll to position [2793, 0]
click at [1436, 139] on div "[GEOGRAPHIC_DATA], LLC - EIN Notice.pdf" at bounding box center [865, 138] width 1164 height 46
click at [1414, 139] on button "Close" at bounding box center [1421, 138] width 31 height 28
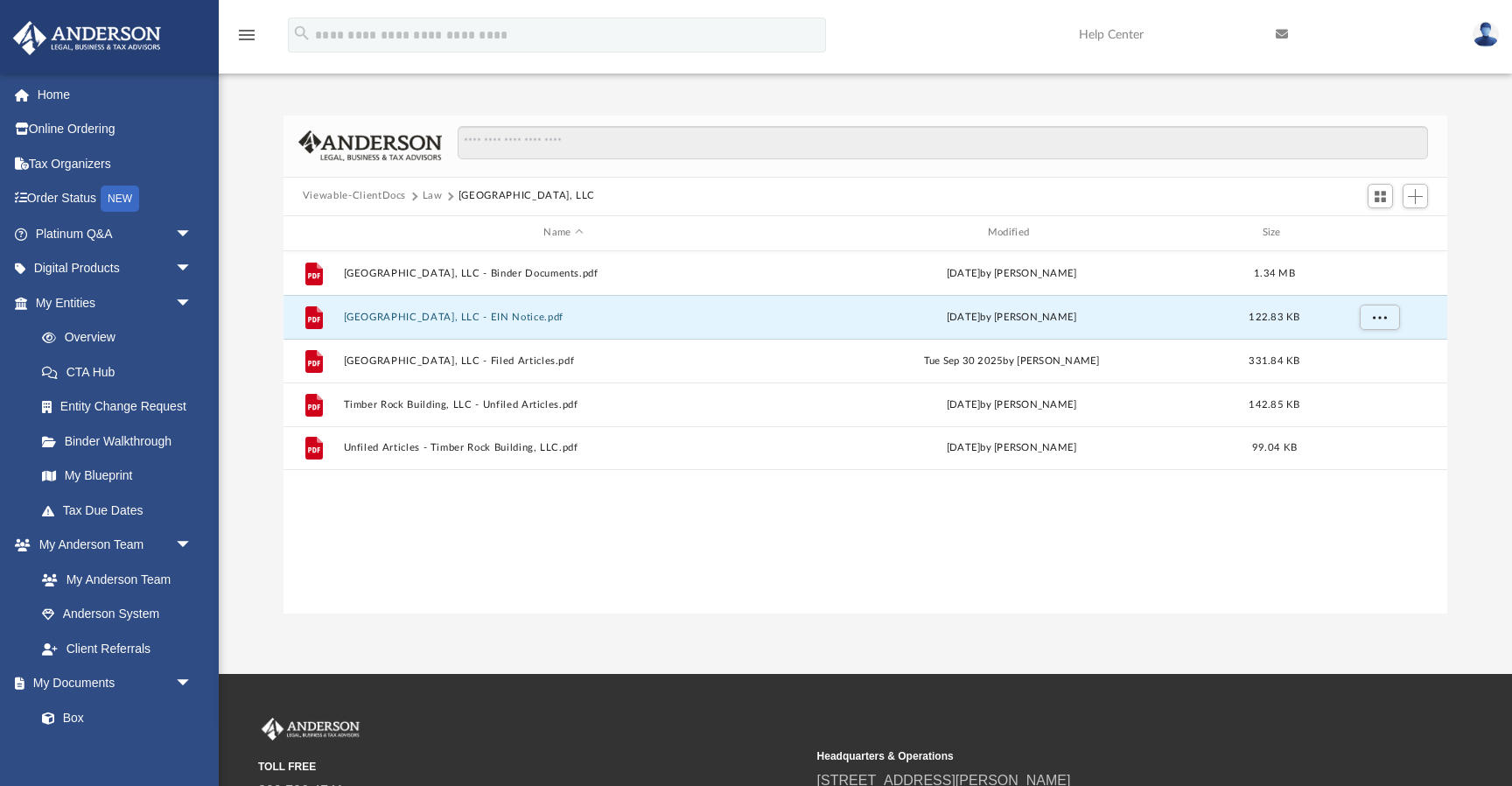
click at [436, 195] on button "Law" at bounding box center [433, 196] width 20 height 16
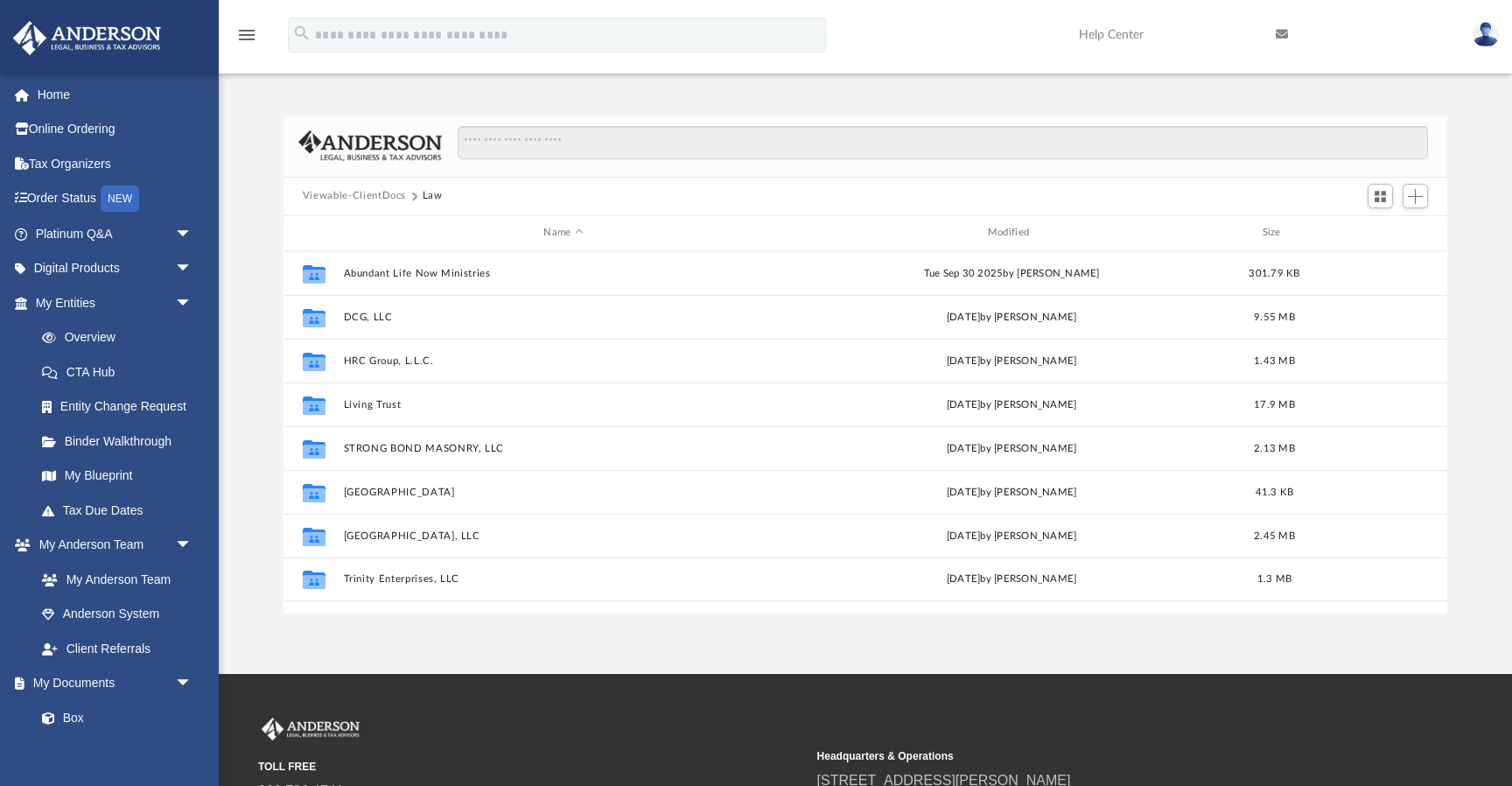
click at [396, 199] on button "Viewable-ClientDocs" at bounding box center [354, 196] width 103 height 16
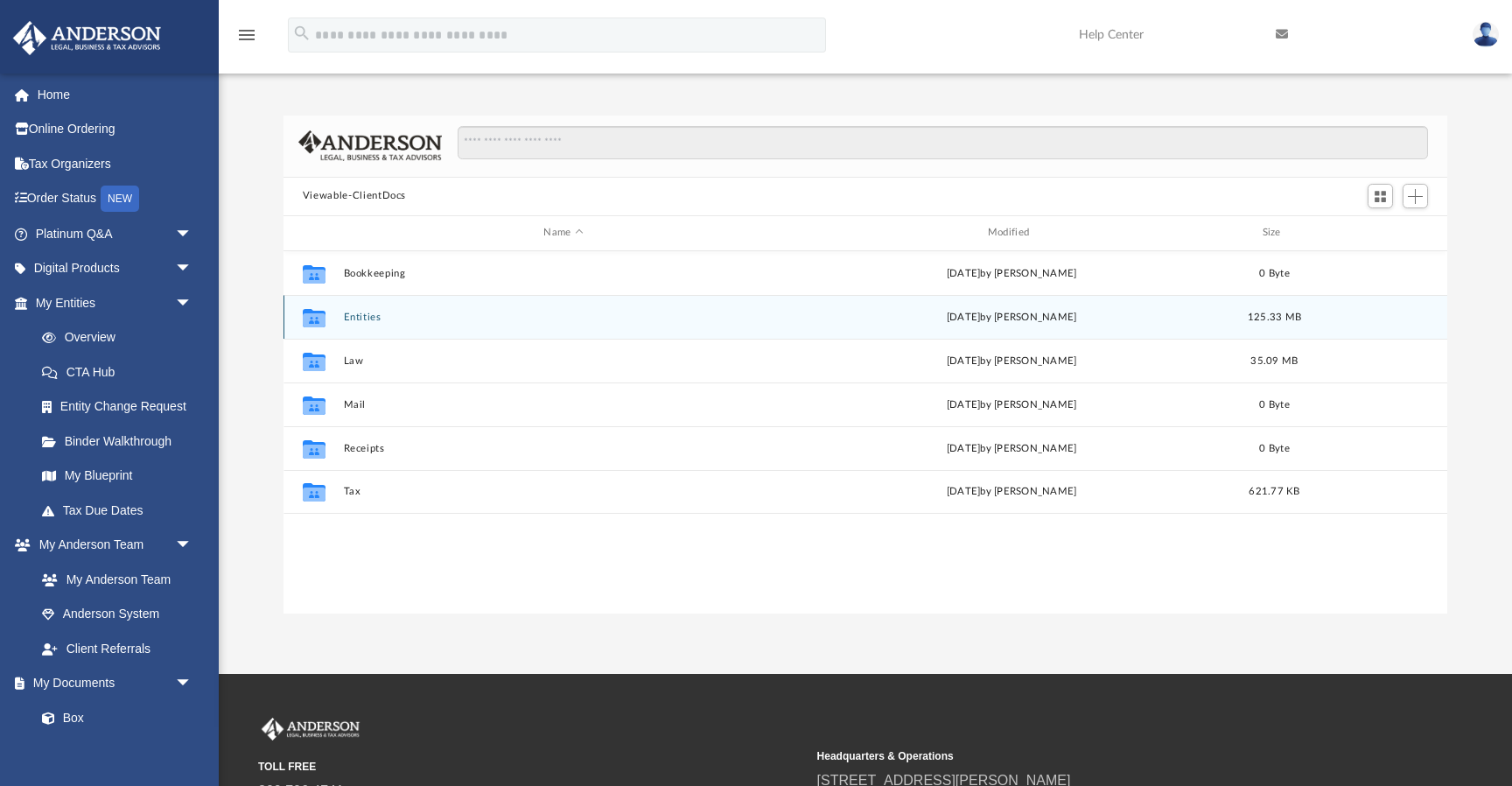
click at [372, 322] on div "Collaborated Folder Entities [DATE] by [PERSON_NAME] 125.33 MB" at bounding box center [865, 317] width 1164 height 43
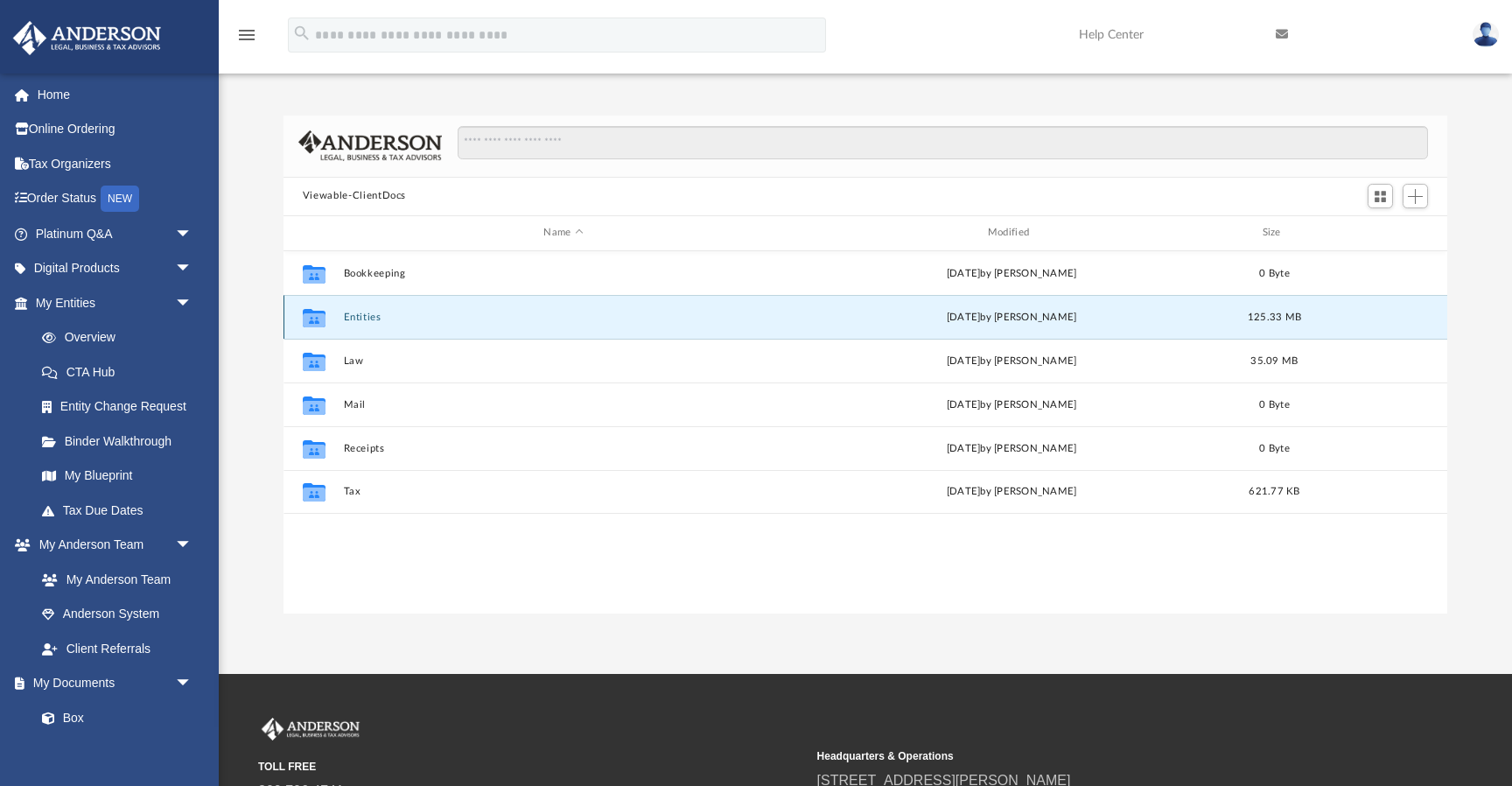
click at [372, 320] on button "Entities" at bounding box center [563, 318] width 440 height 12
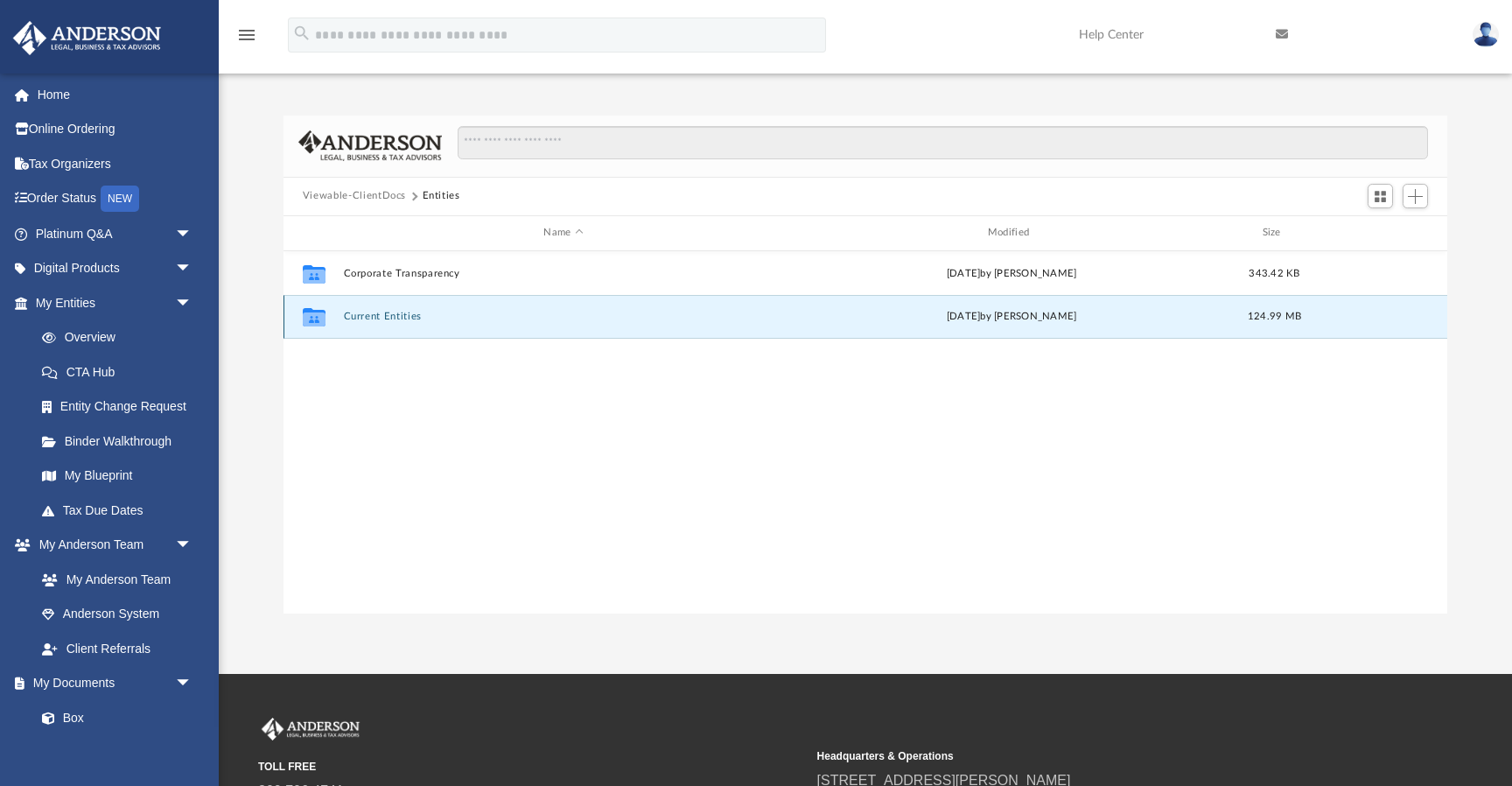
click at [385, 316] on button "Current Entities" at bounding box center [563, 317] width 440 height 12
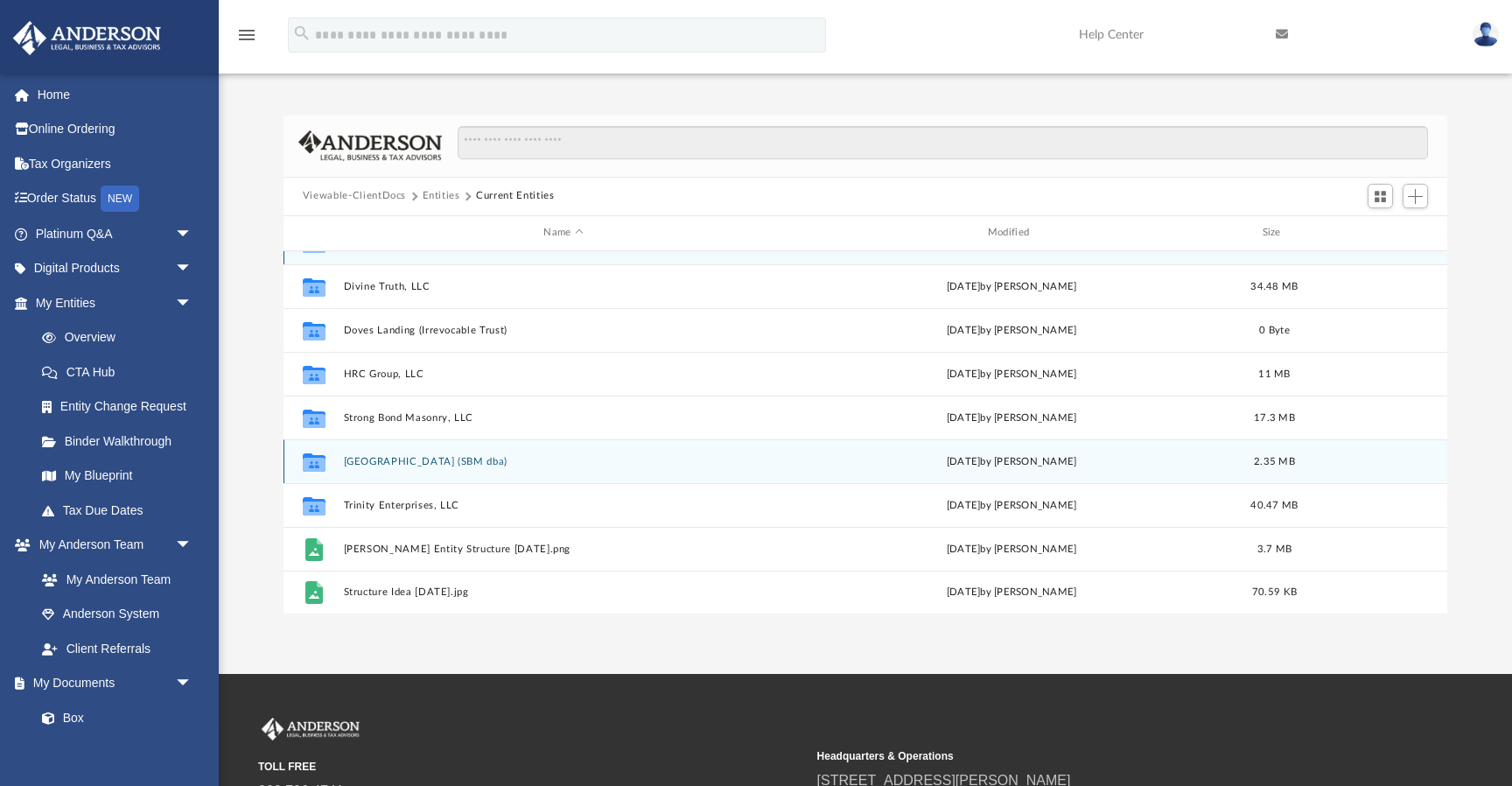
scroll to position [0, 0]
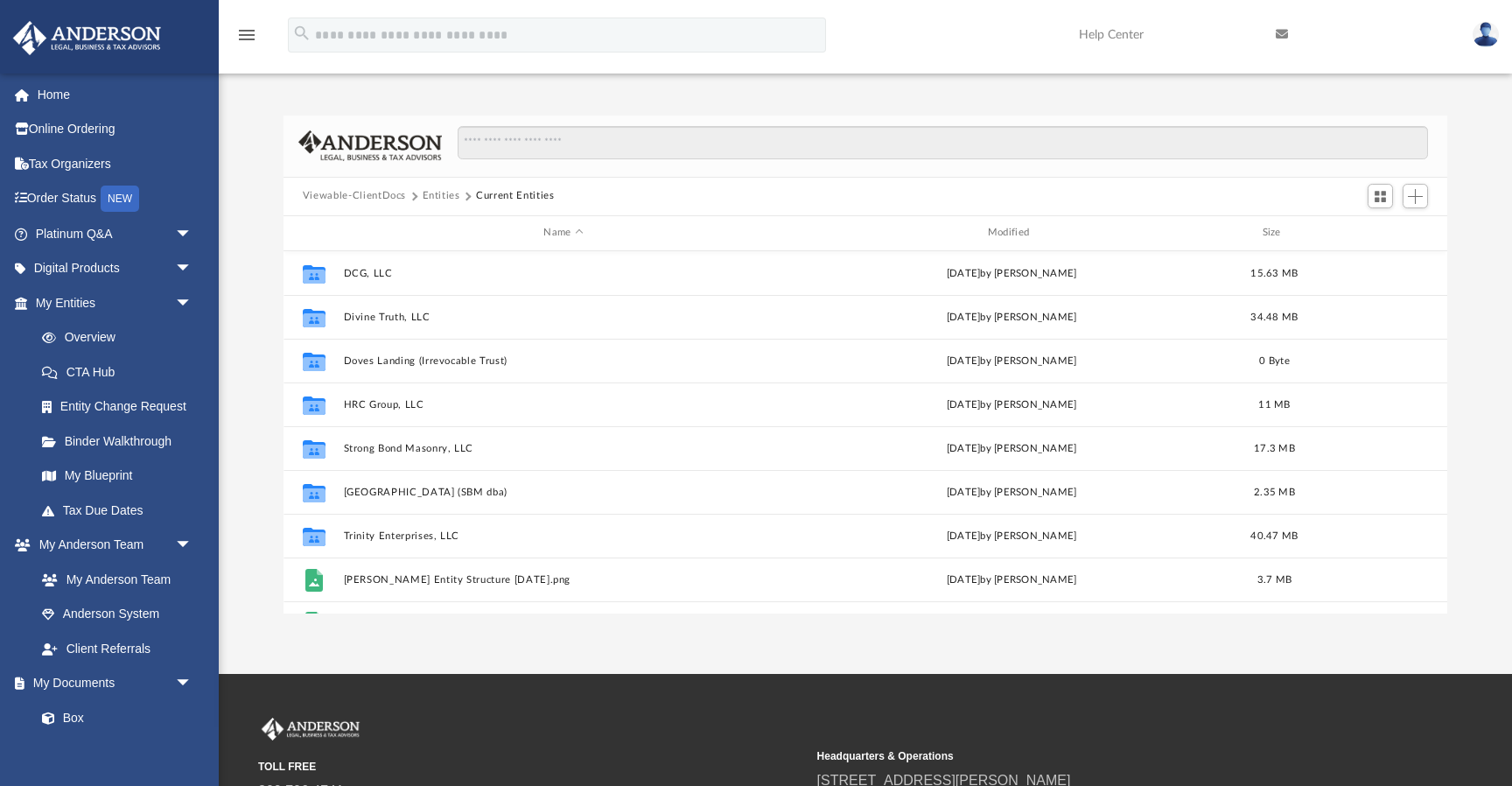
click at [435, 194] on button "Entities" at bounding box center [442, 196] width 37 height 16
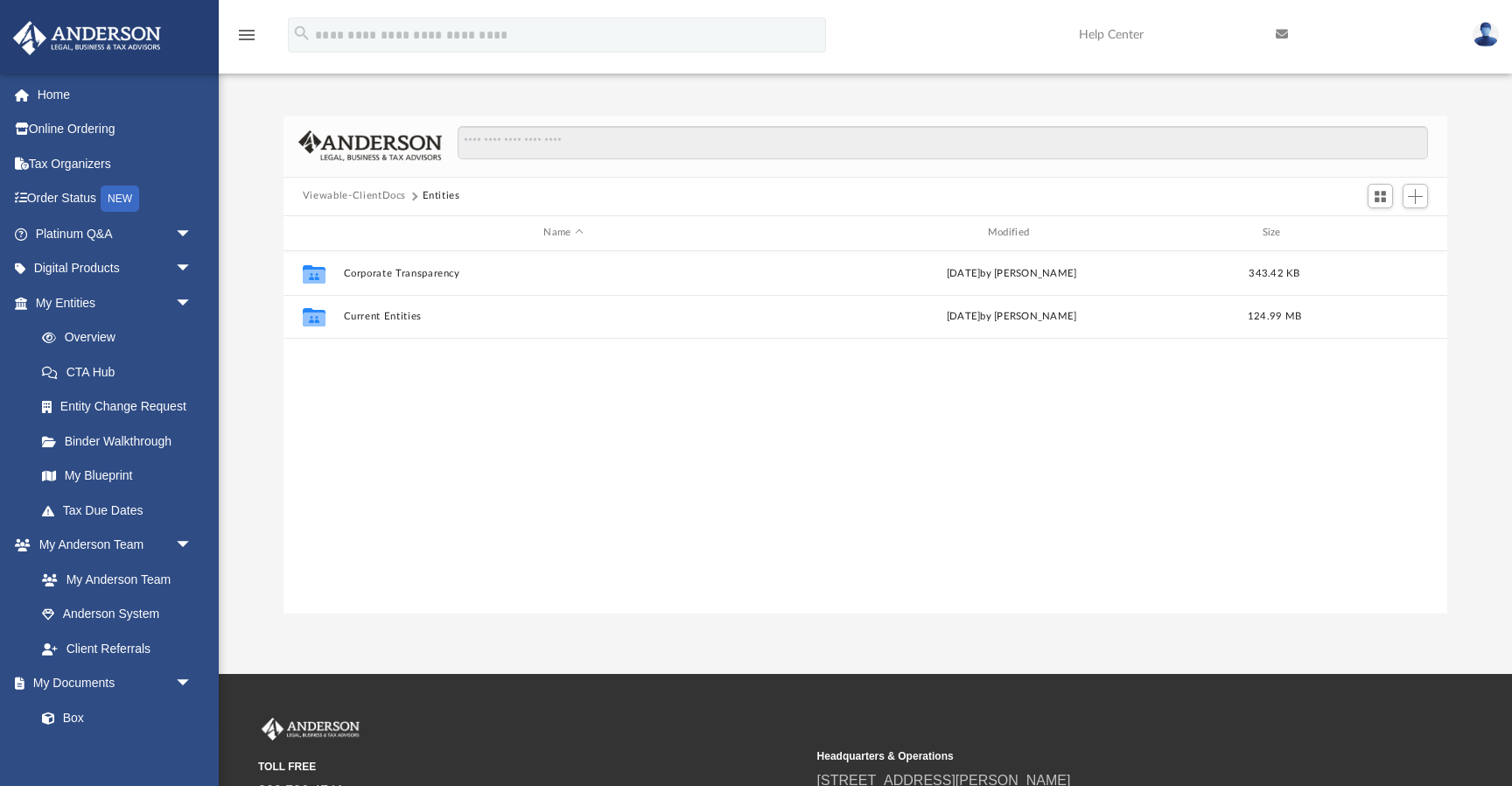
click at [390, 195] on button "Viewable-ClientDocs" at bounding box center [354, 196] width 103 height 16
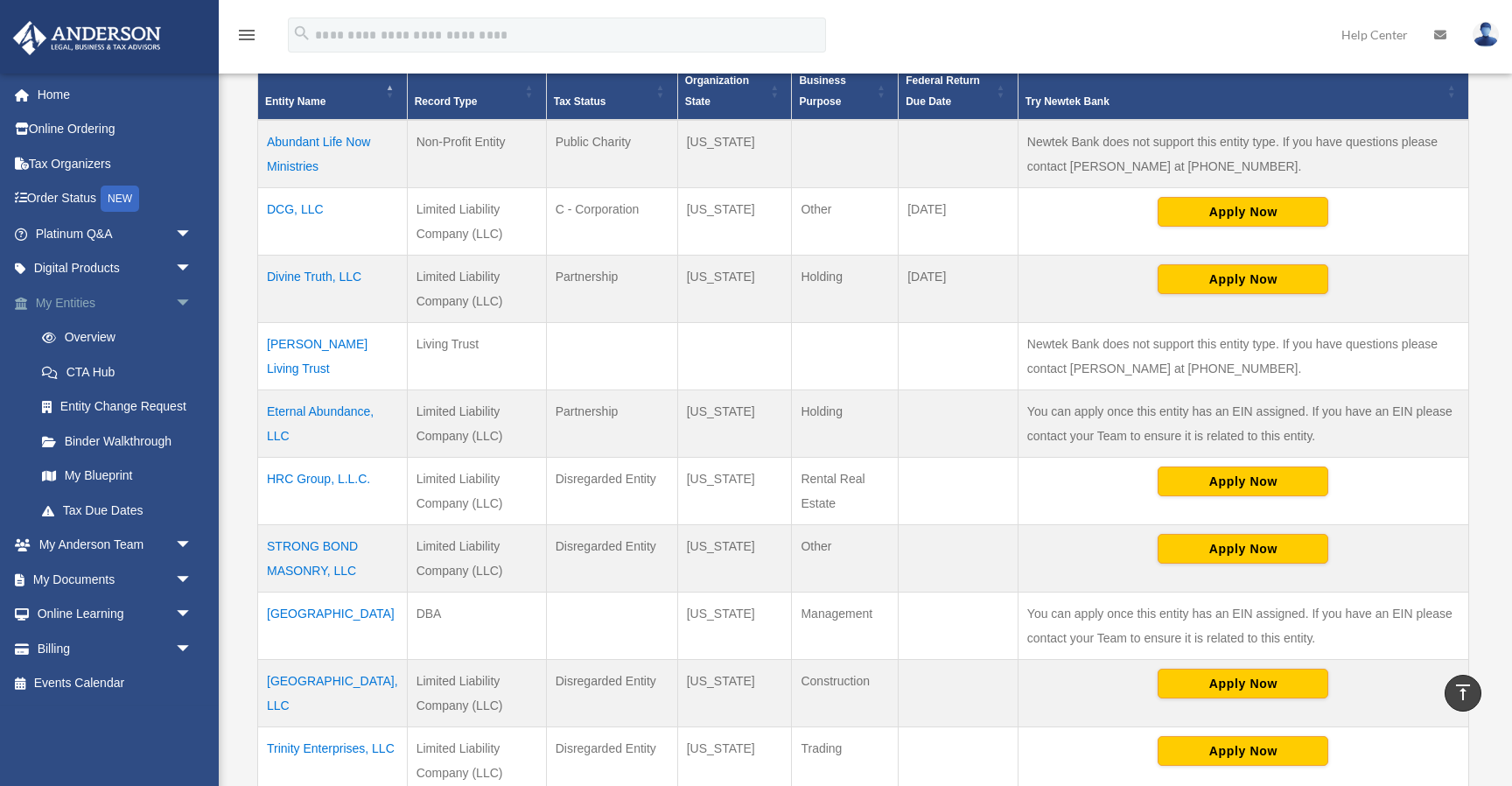
scroll to position [385, 0]
